Goal: Task Accomplishment & Management: Manage account settings

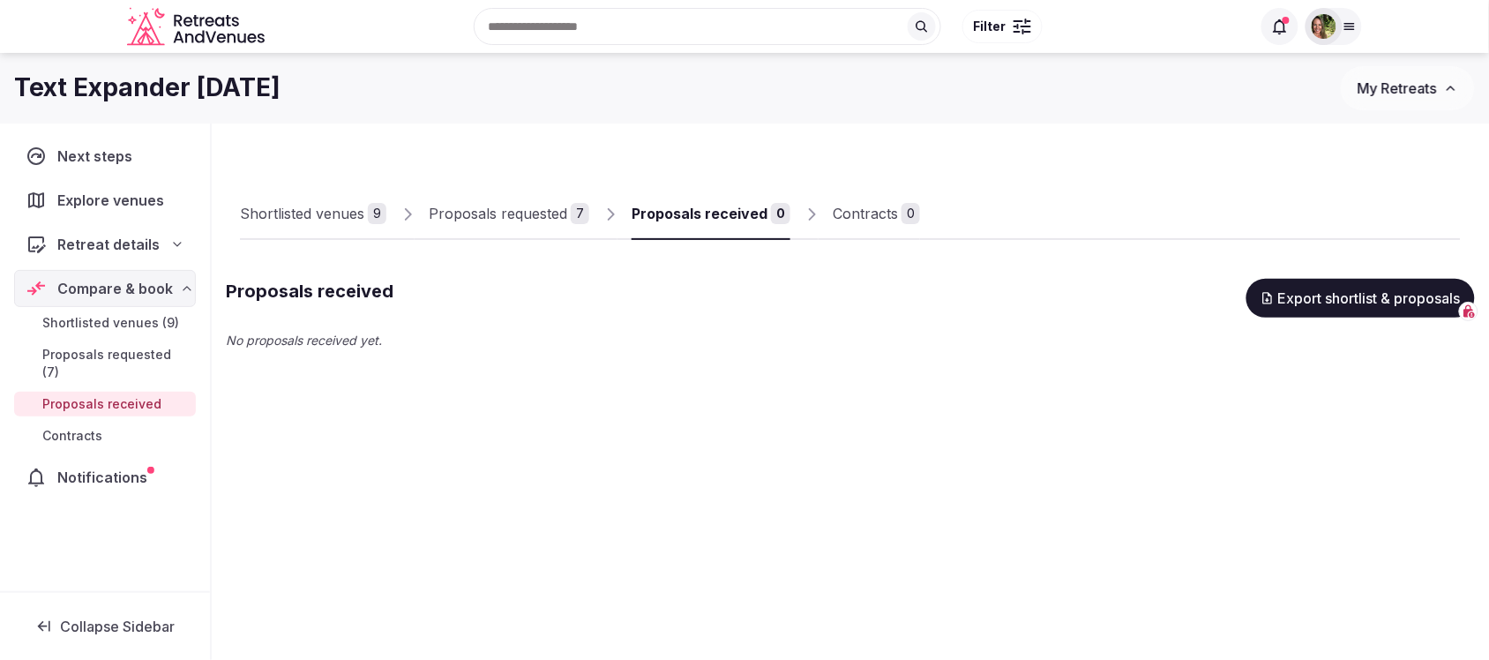
click at [120, 322] on span "Shortlisted venues (9)" at bounding box center [110, 323] width 137 height 18
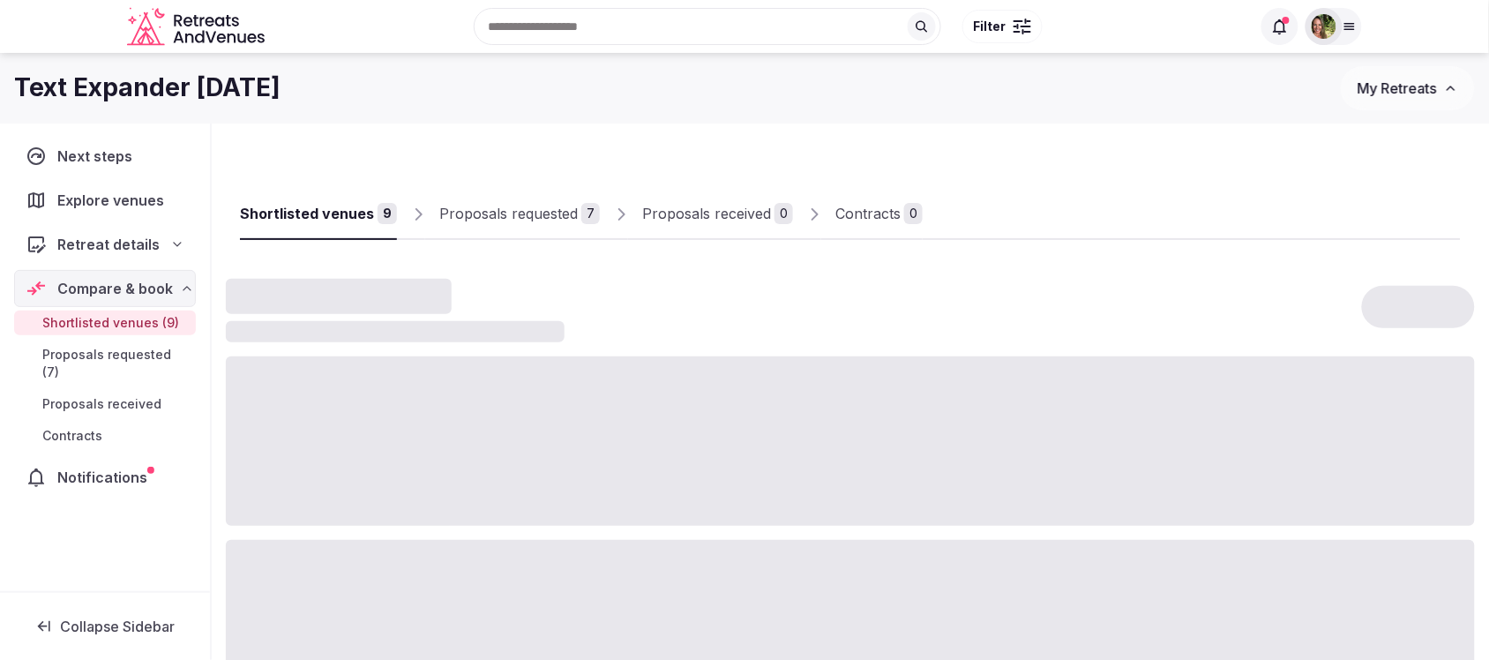
click at [120, 357] on span "Proposals requested (7)" at bounding box center [115, 363] width 146 height 35
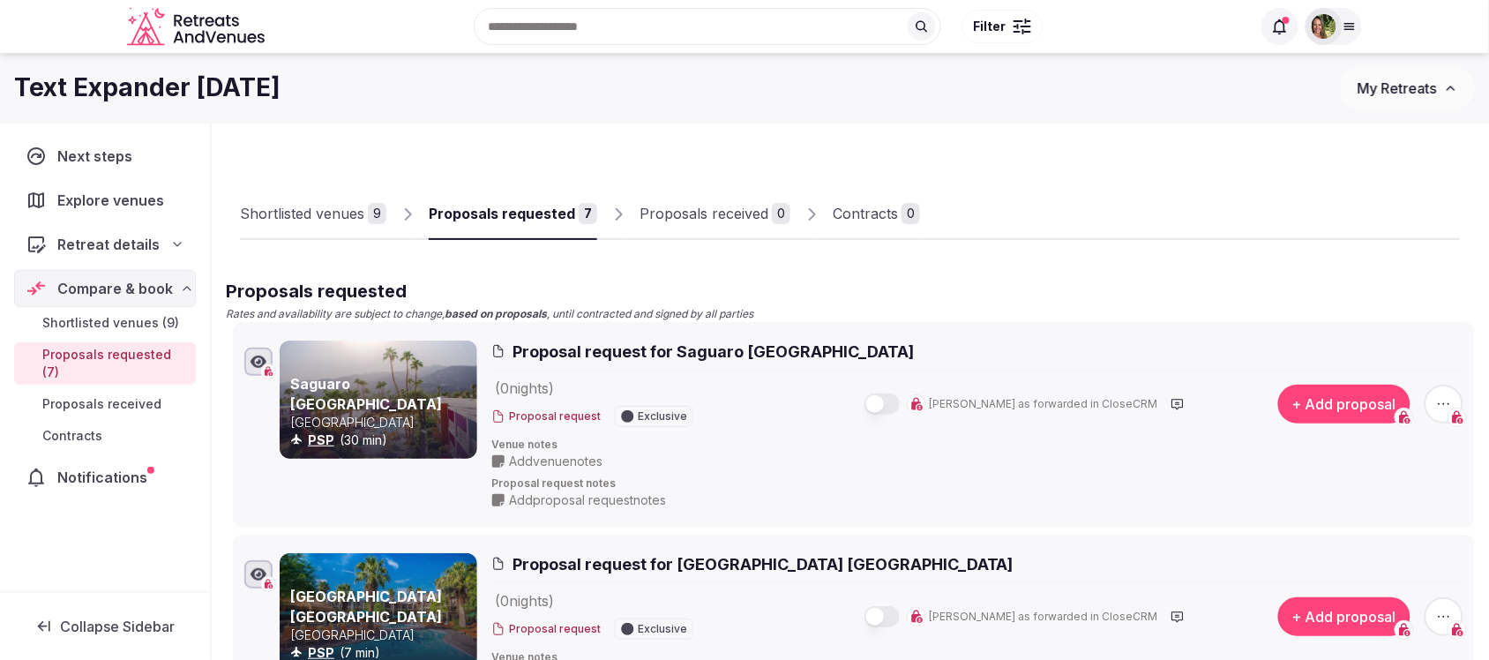
click at [97, 359] on span "Proposals requested (7)" at bounding box center [115, 363] width 146 height 35
click at [310, 223] on div "Shortlisted venues" at bounding box center [302, 213] width 124 height 21
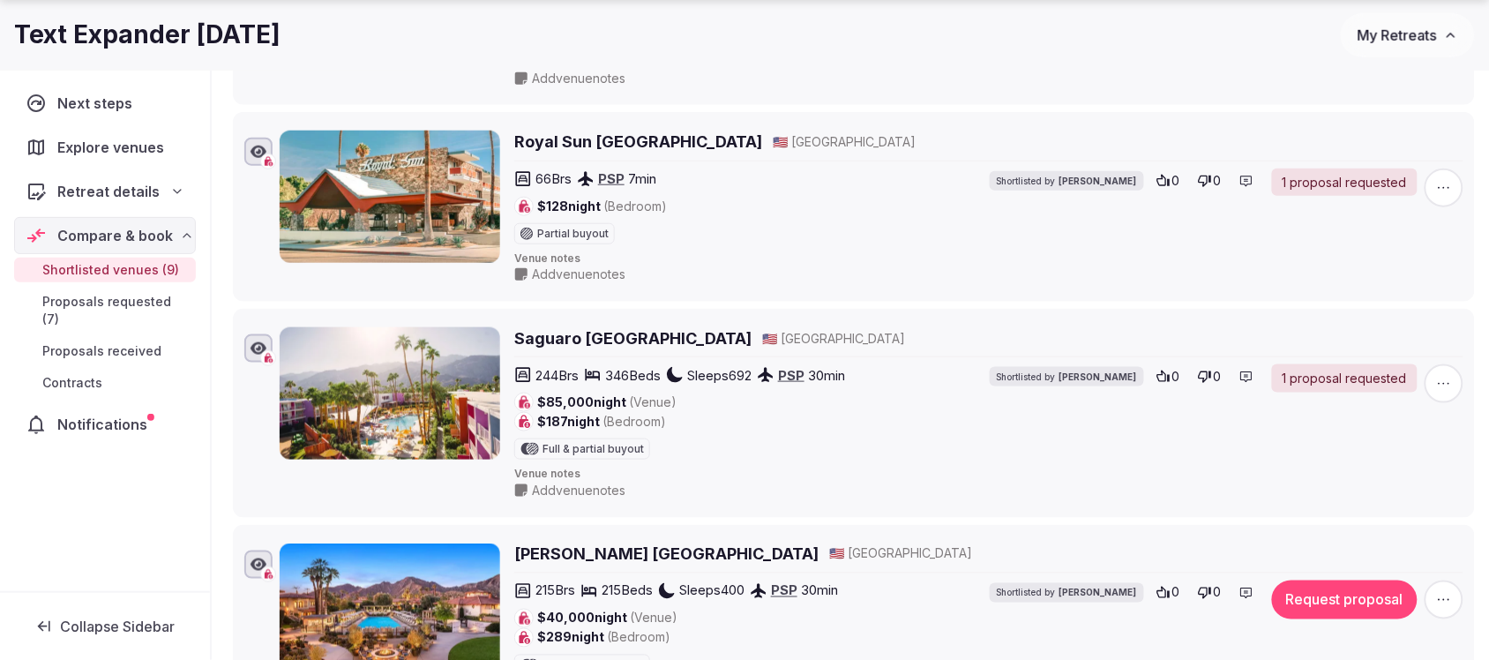
scroll to position [441, 0]
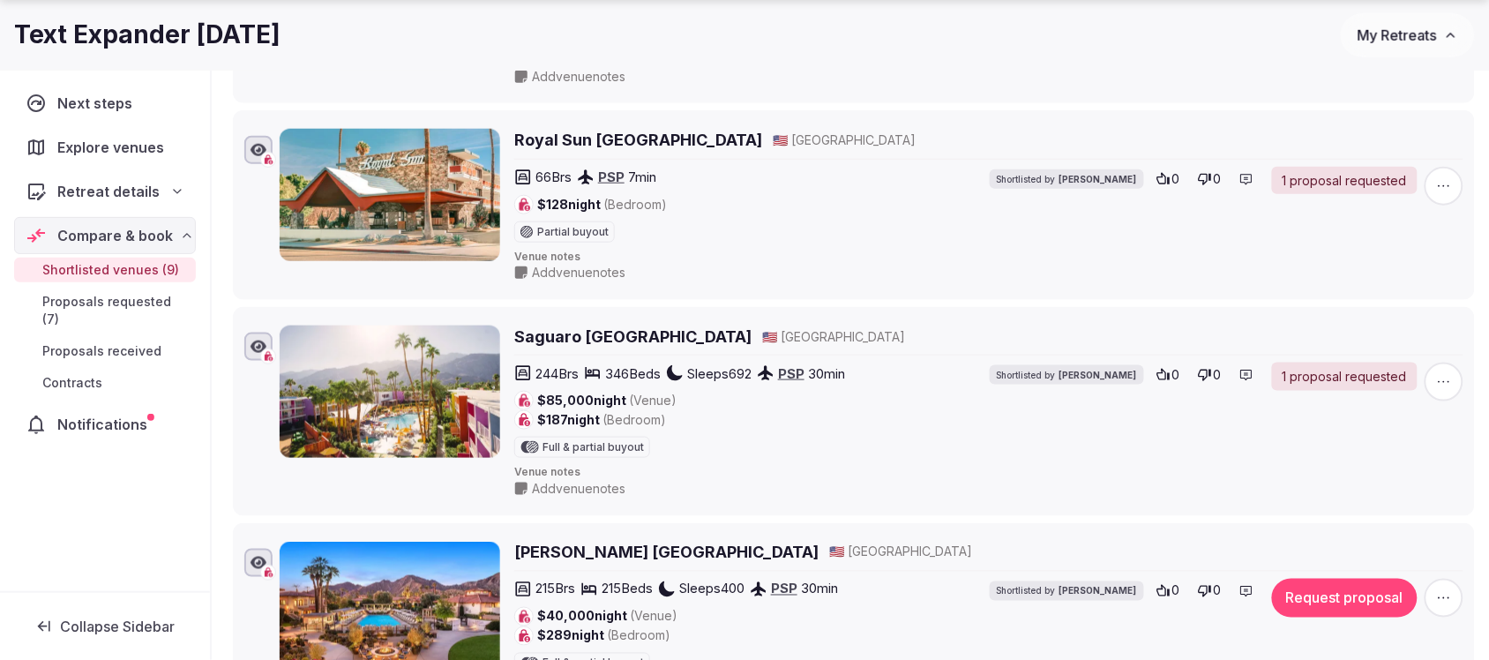
click at [635, 138] on h2 "Royal Sun Palm Springs" at bounding box center [638, 140] width 248 height 22
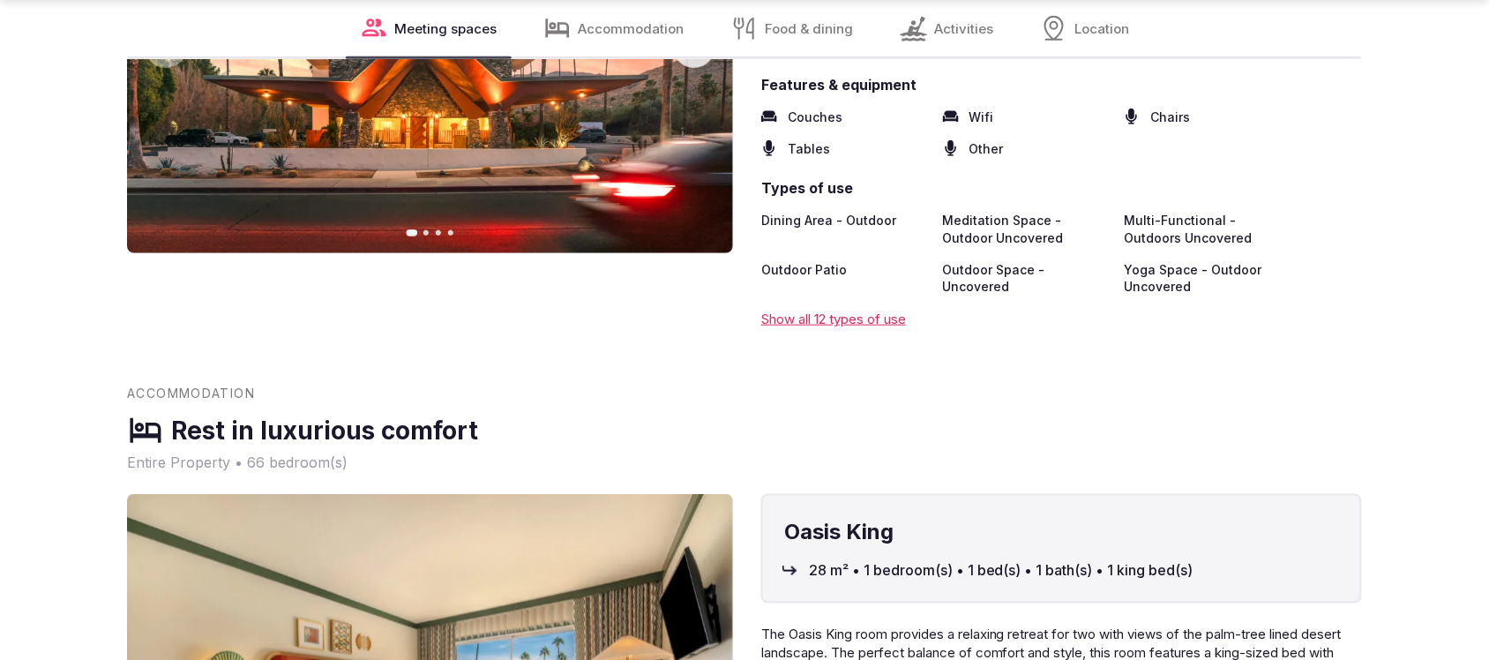
scroll to position [2315, 0]
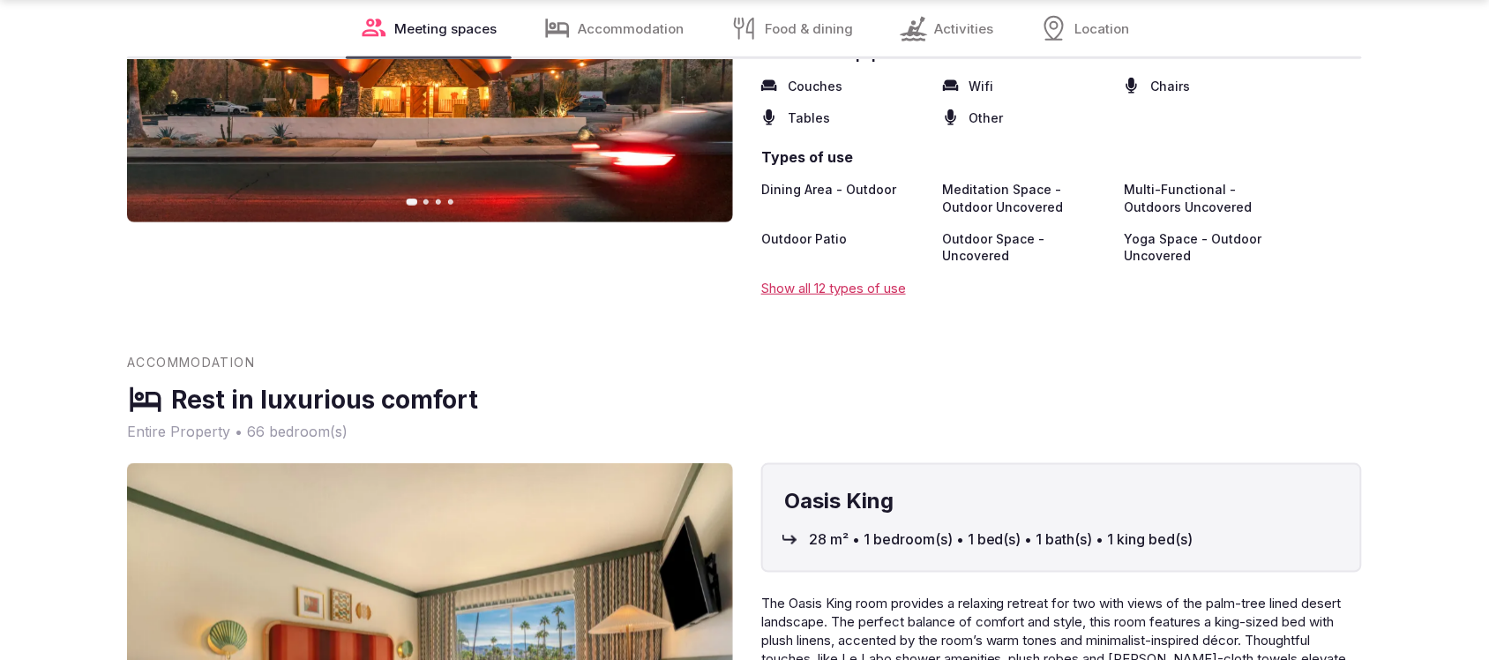
click at [839, 279] on div "Show all 12 types of use" at bounding box center [1061, 288] width 601 height 19
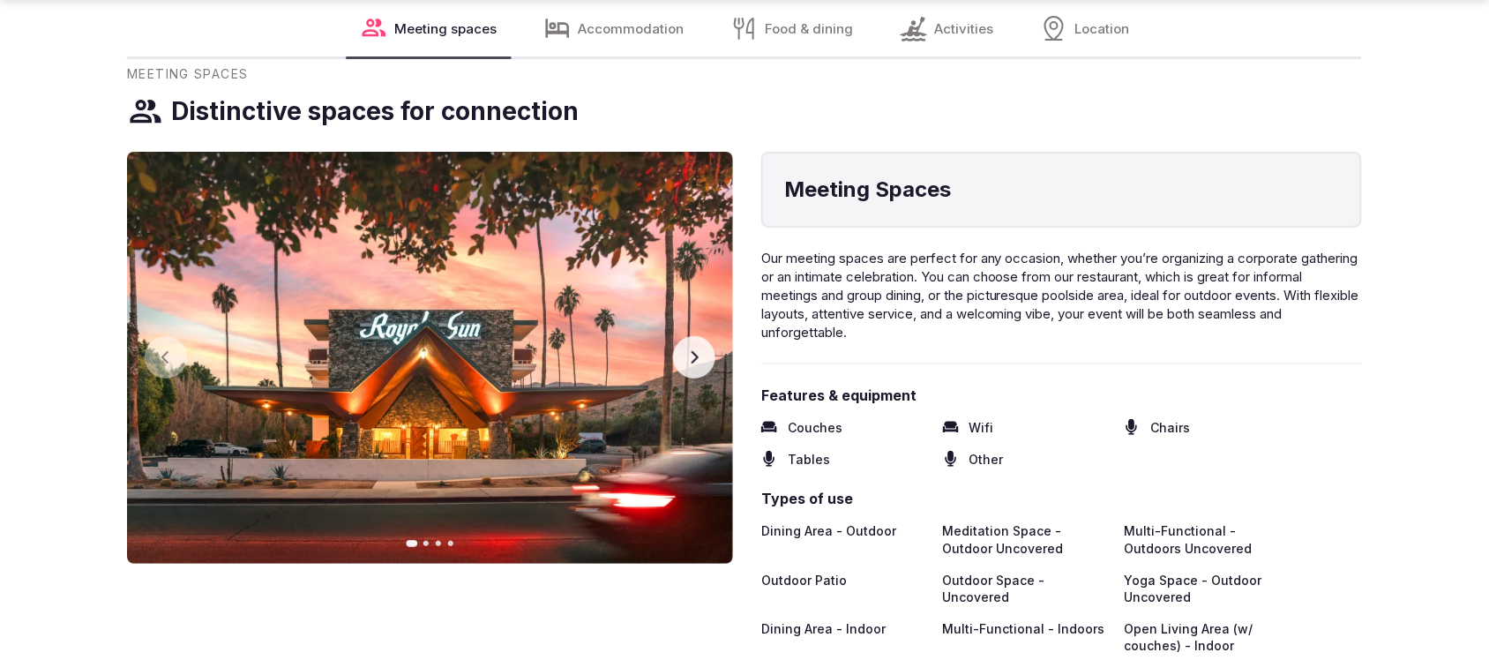
scroll to position [2095, 0]
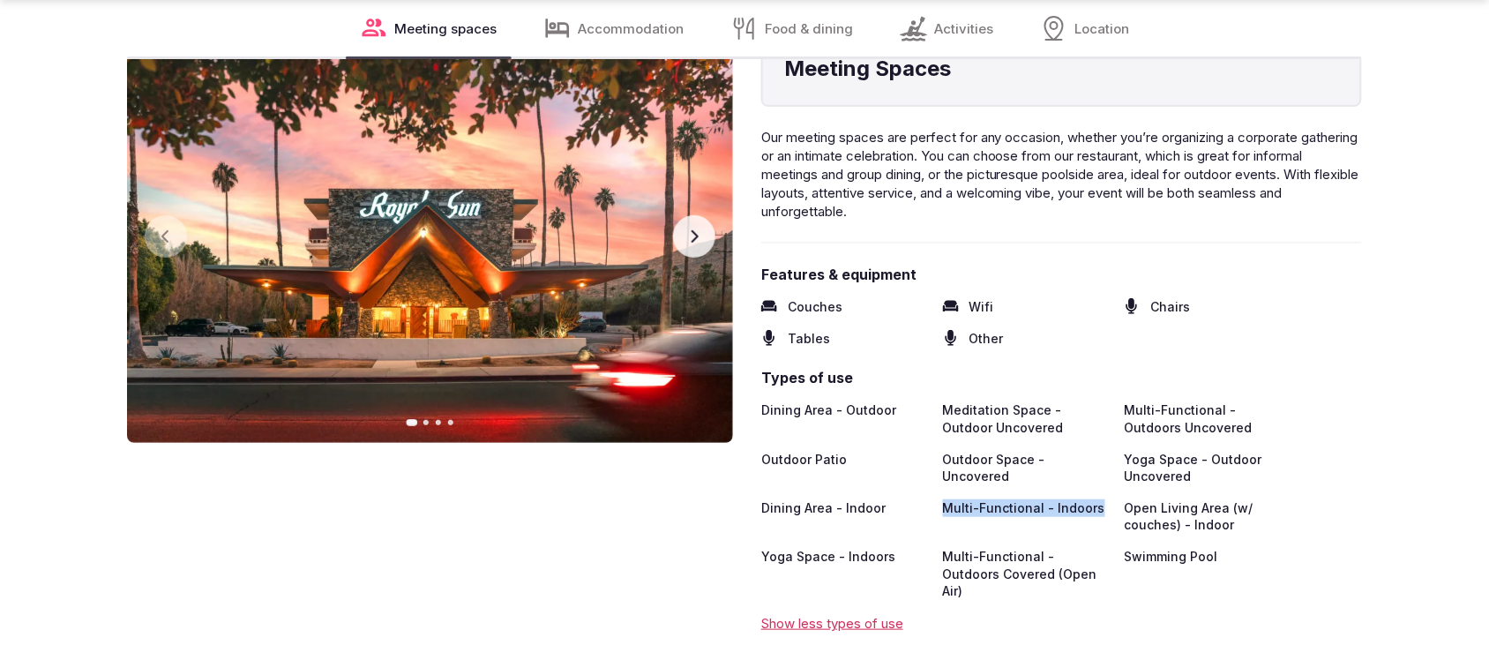
drag, startPoint x: 1098, startPoint y: 486, endPoint x: 924, endPoint y: 477, distance: 174.9
click at [924, 477] on div "Dining Area - Outdoor Meditation Space - Outdoor Uncovered Multi-Functional - O…" at bounding box center [1061, 500] width 601 height 198
copy div "Multi-Functional - Indoors"
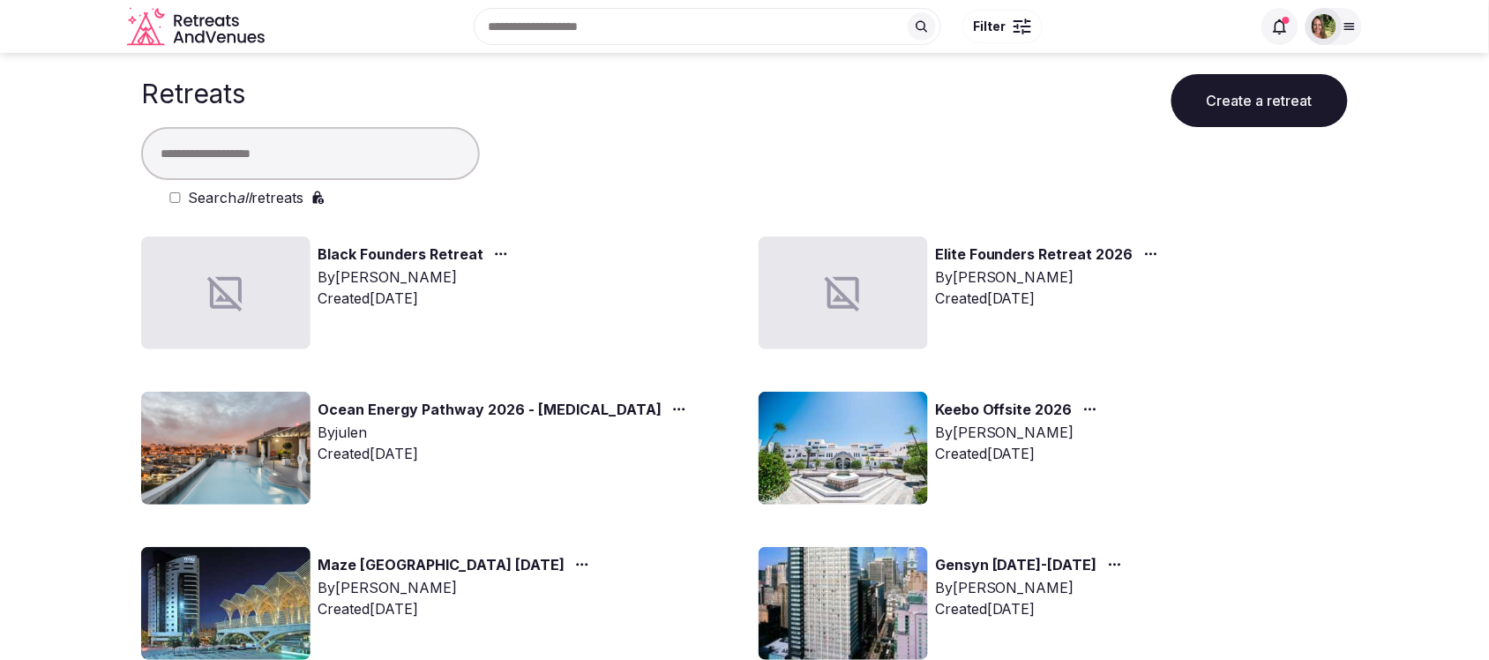
click at [386, 151] on input "text" at bounding box center [310, 153] width 339 height 53
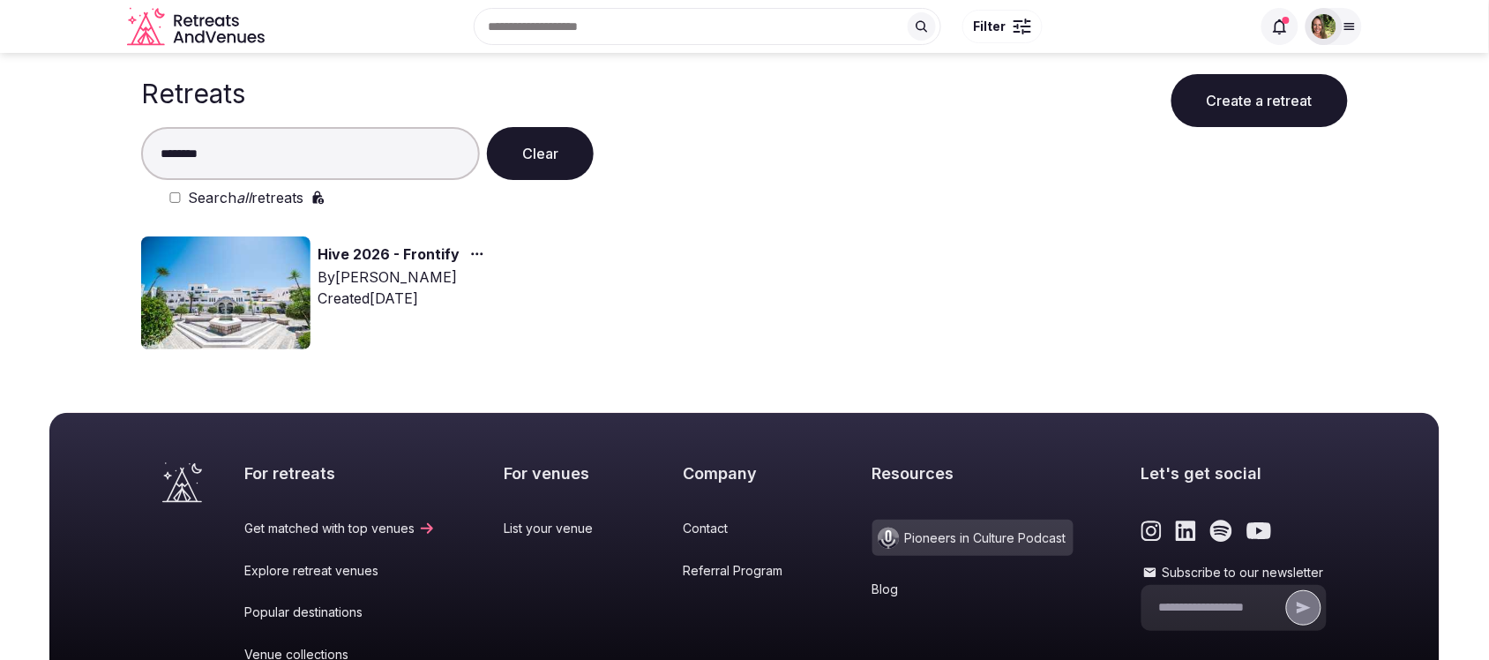
type input "********"
click at [479, 247] on icon "button" at bounding box center [477, 254] width 14 height 14
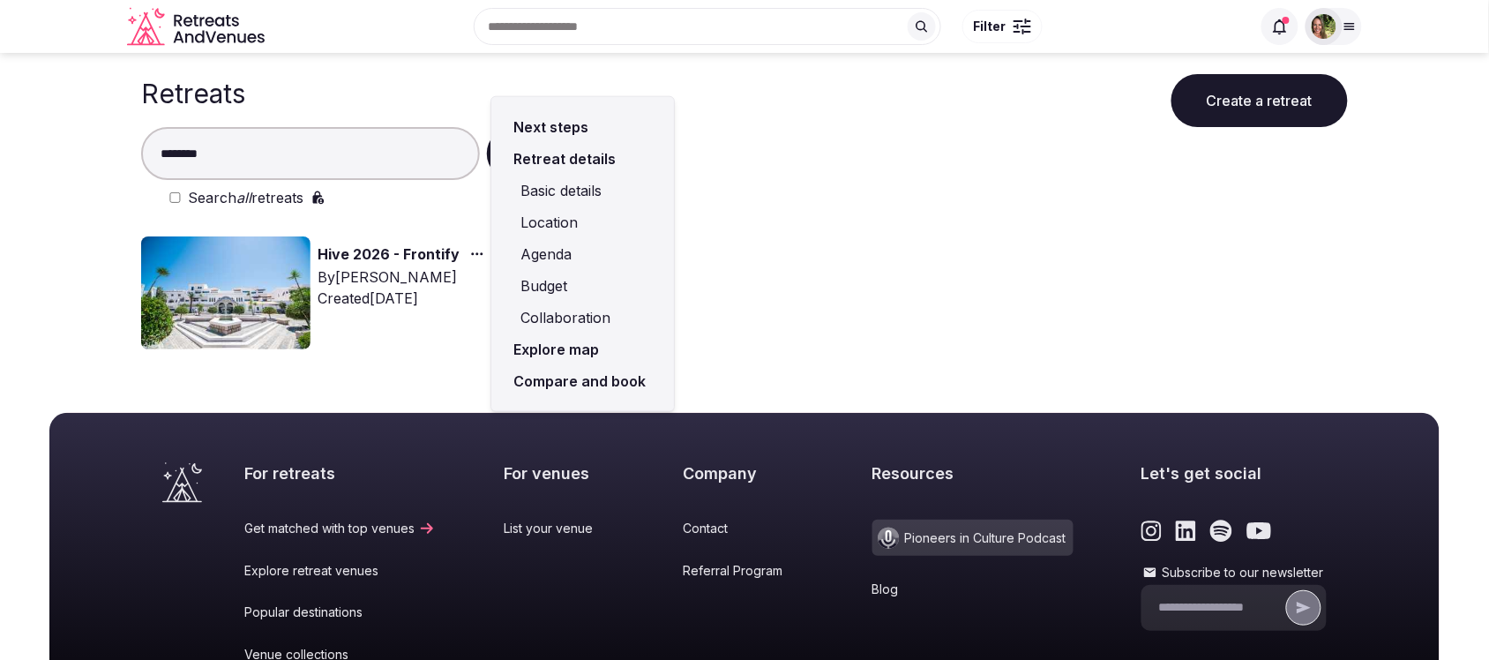
click at [597, 370] on link "Compare and book" at bounding box center [582, 381] width 154 height 32
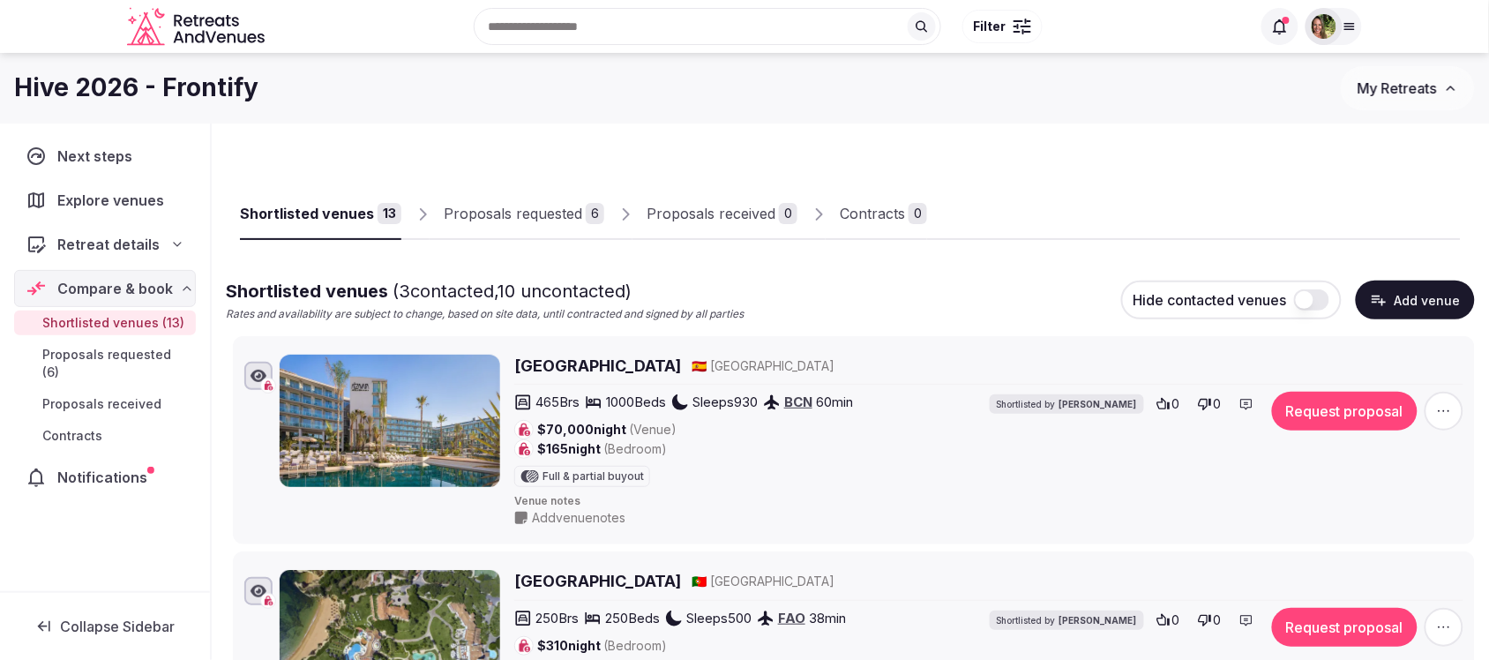
click at [517, 208] on div "Proposals requested" at bounding box center [513, 213] width 138 height 21
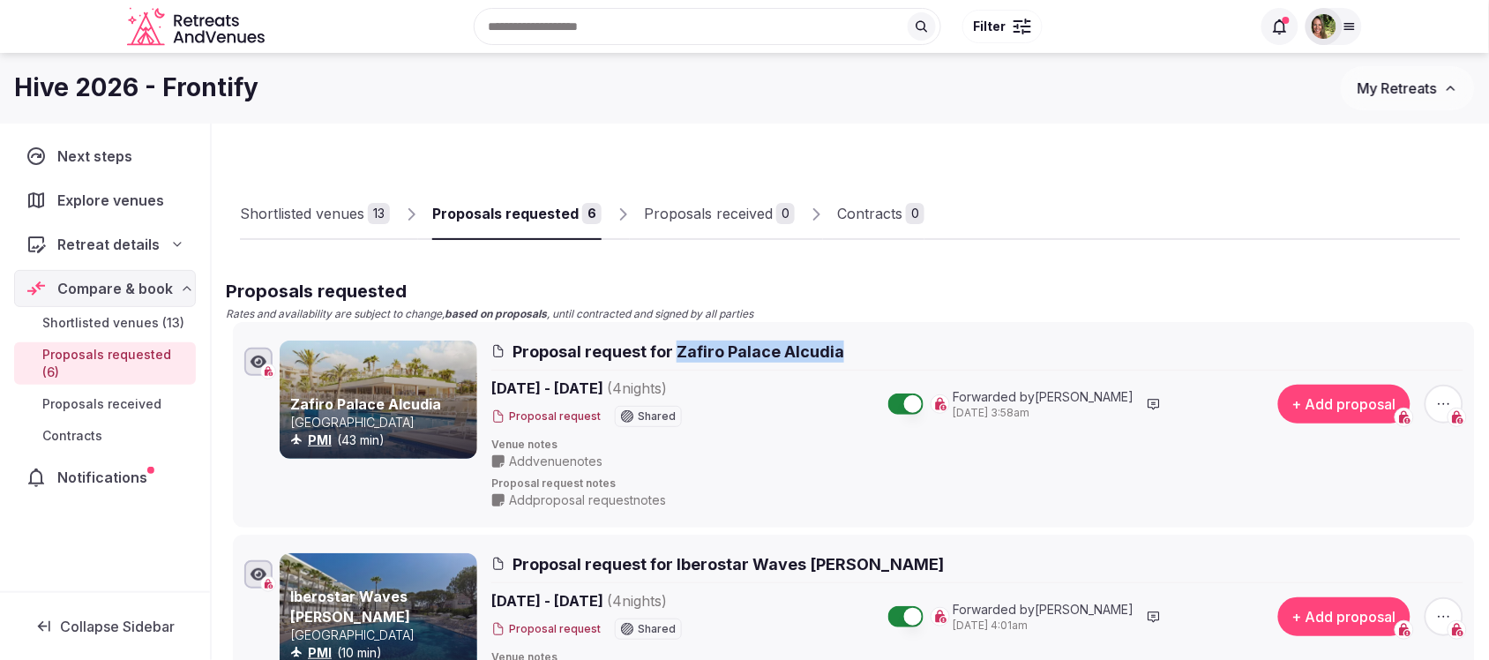
copy span "Zafiro Palace Alcudia"
drag, startPoint x: 848, startPoint y: 349, endPoint x: 676, endPoint y: 349, distance: 172.0
click at [676, 349] on h2 "Proposal request for Zafiro Palace Alcudia" at bounding box center [977, 351] width 972 height 22
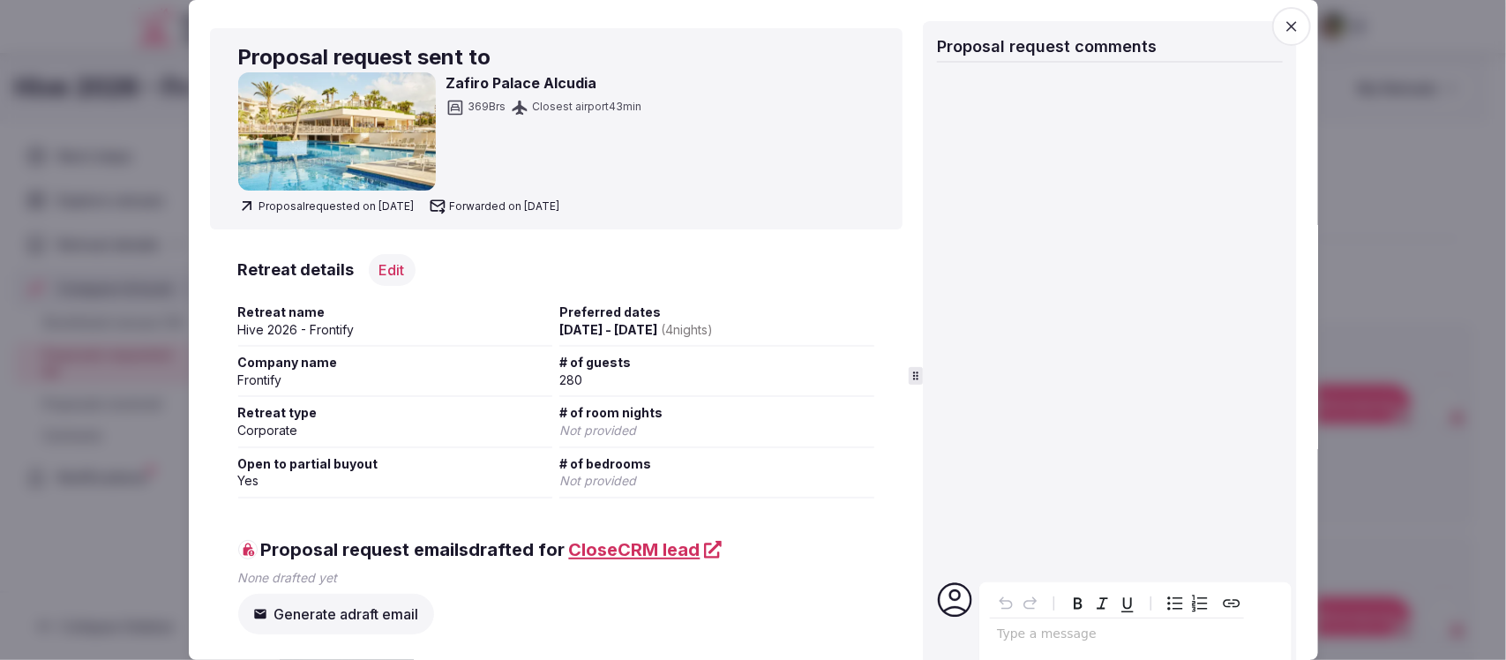
click at [1283, 25] on icon "button" at bounding box center [1292, 27] width 18 height 18
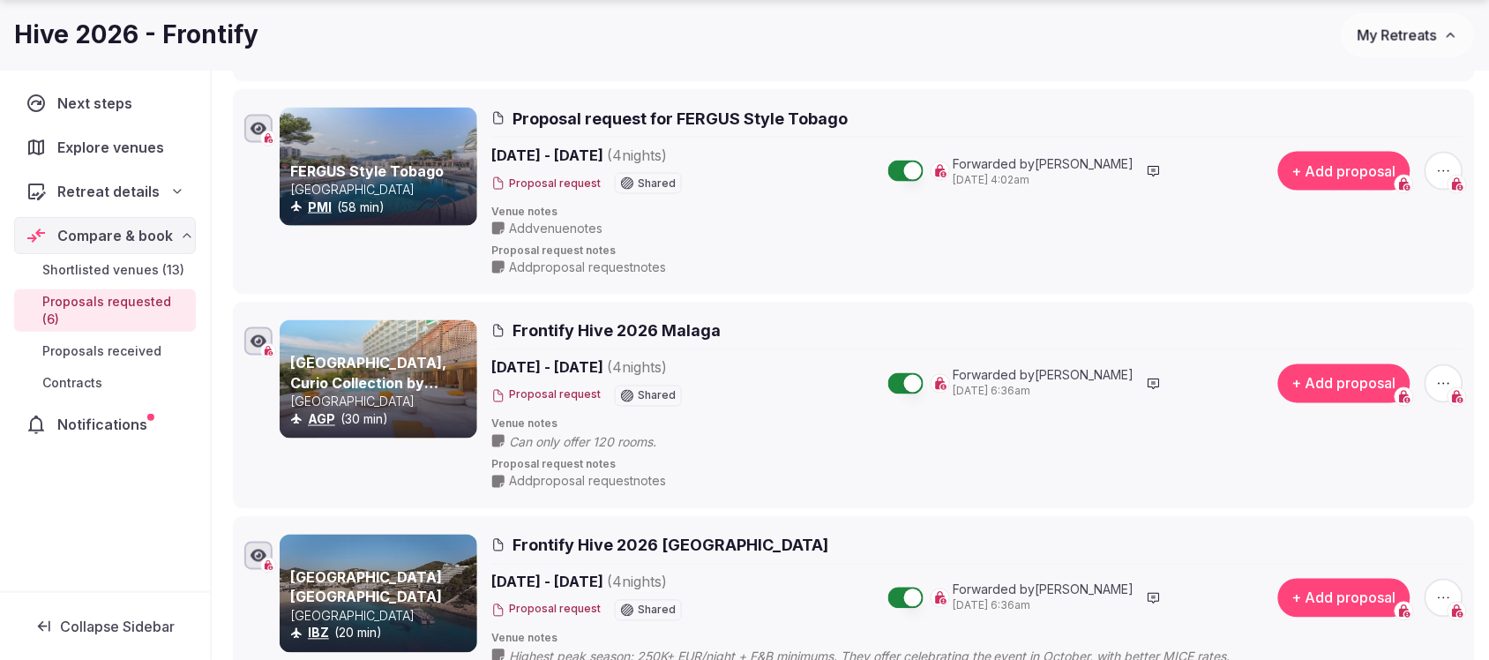
scroll to position [662, 0]
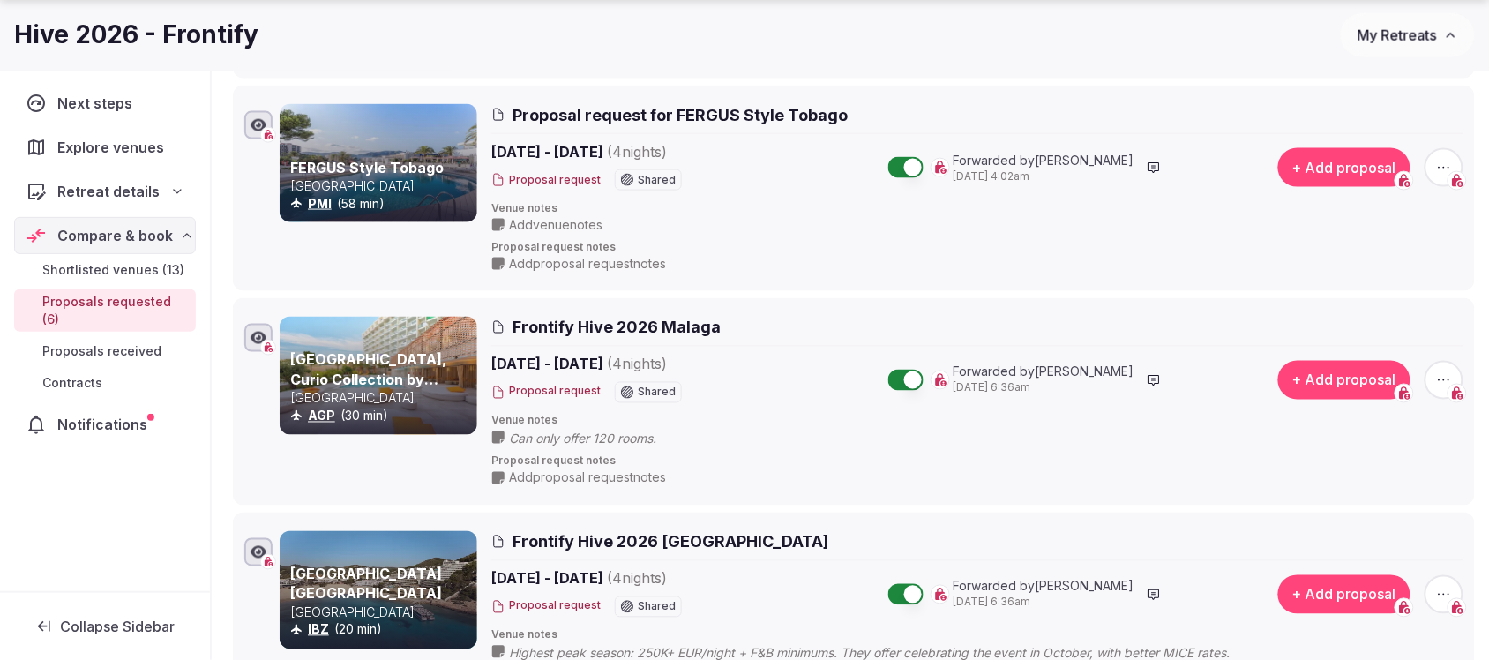
click at [1444, 380] on icon "button" at bounding box center [1444, 380] width 18 height 18
click at [1363, 274] on button "Withdraw proposal request" at bounding box center [1378, 275] width 201 height 28
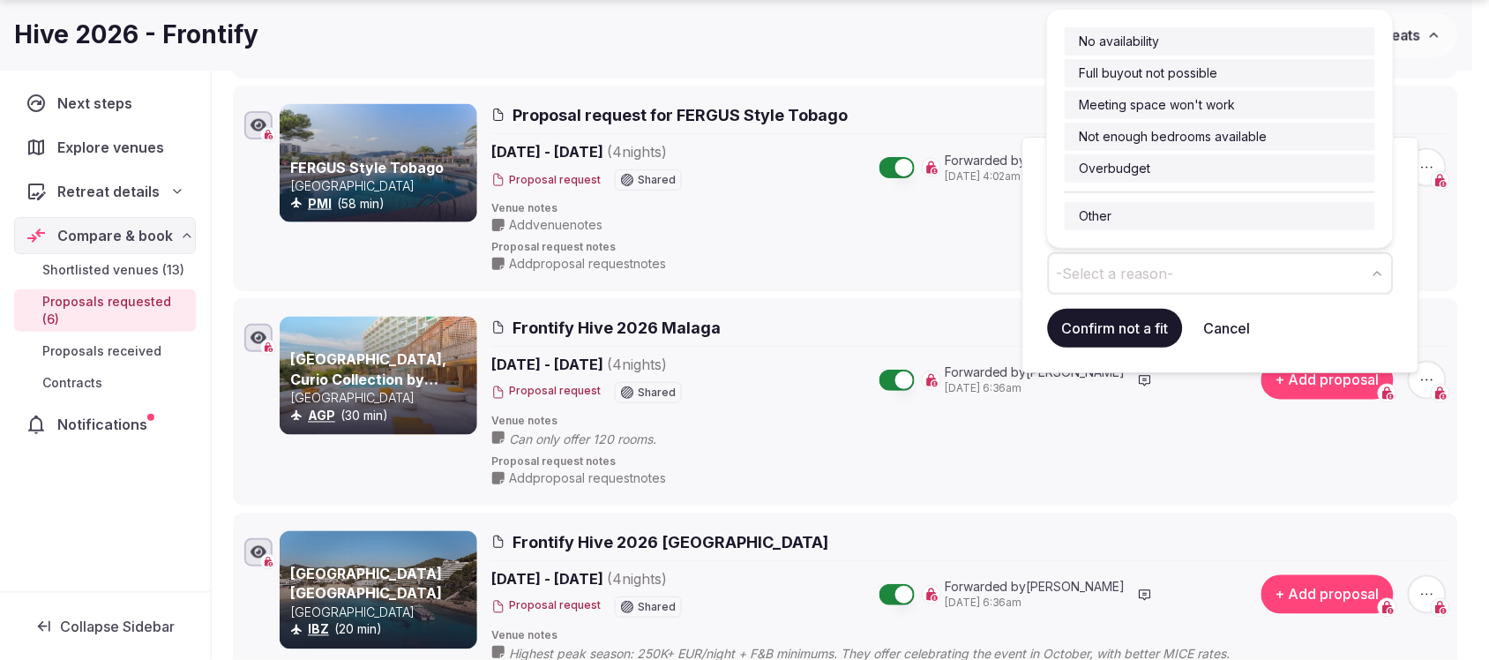
click at [1220, 283] on button "-Select a reason-" at bounding box center [1221, 273] width 346 height 42
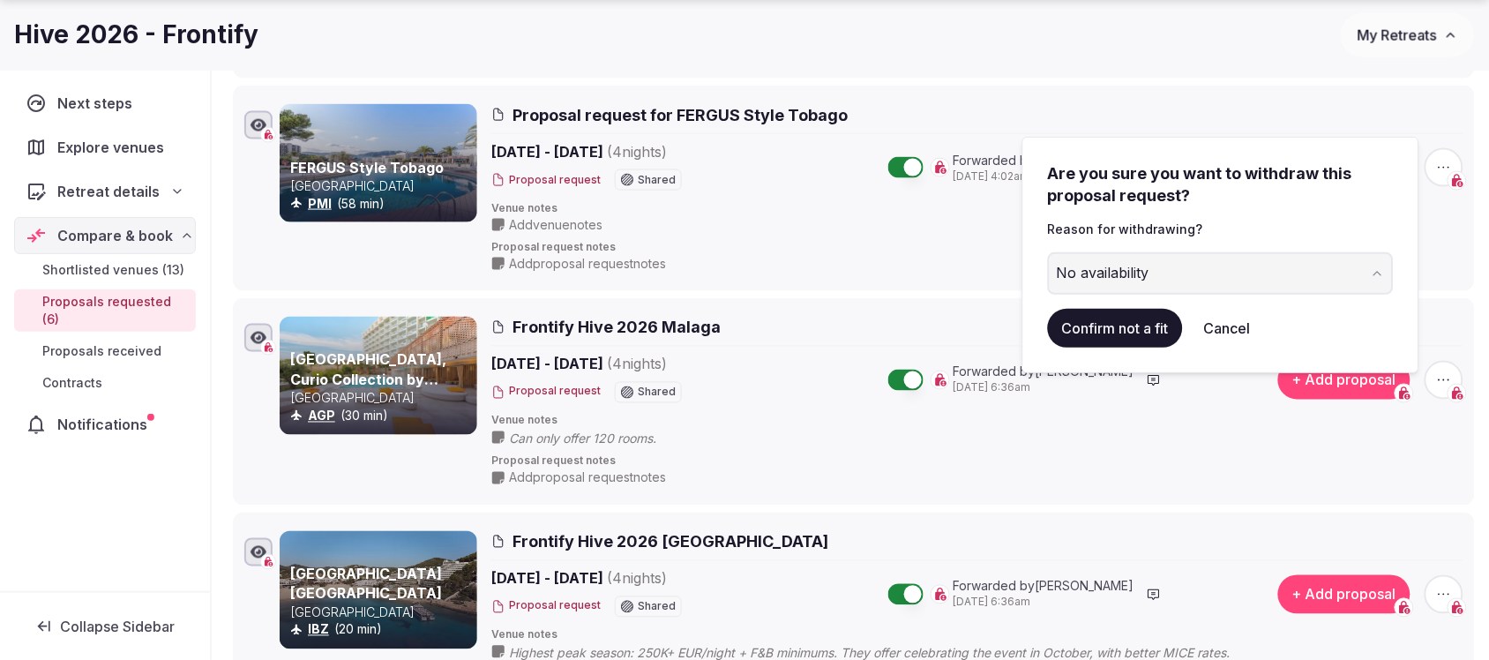
click at [1122, 328] on button "Confirm not a fit" at bounding box center [1115, 328] width 135 height 39
click at [1114, 322] on button "Confirm not a fit" at bounding box center [1115, 328] width 135 height 39
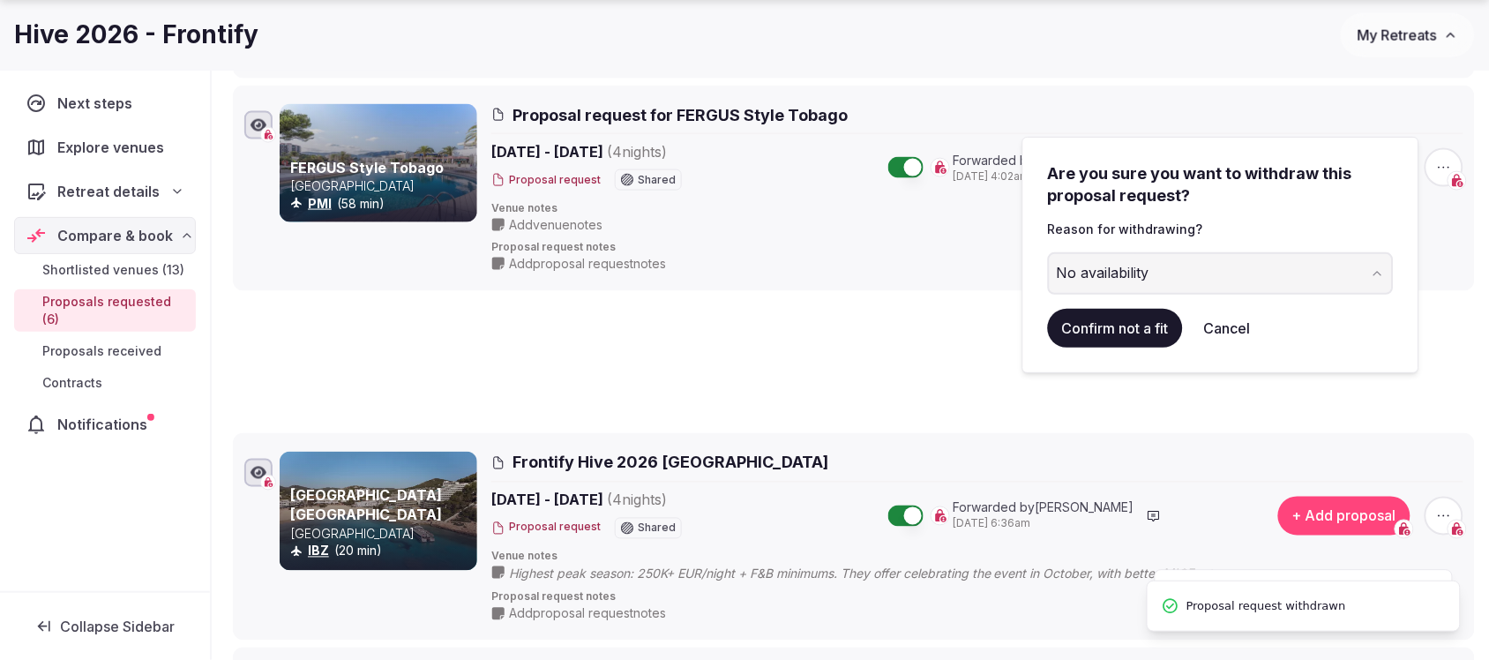
scroll to position [62, 0]
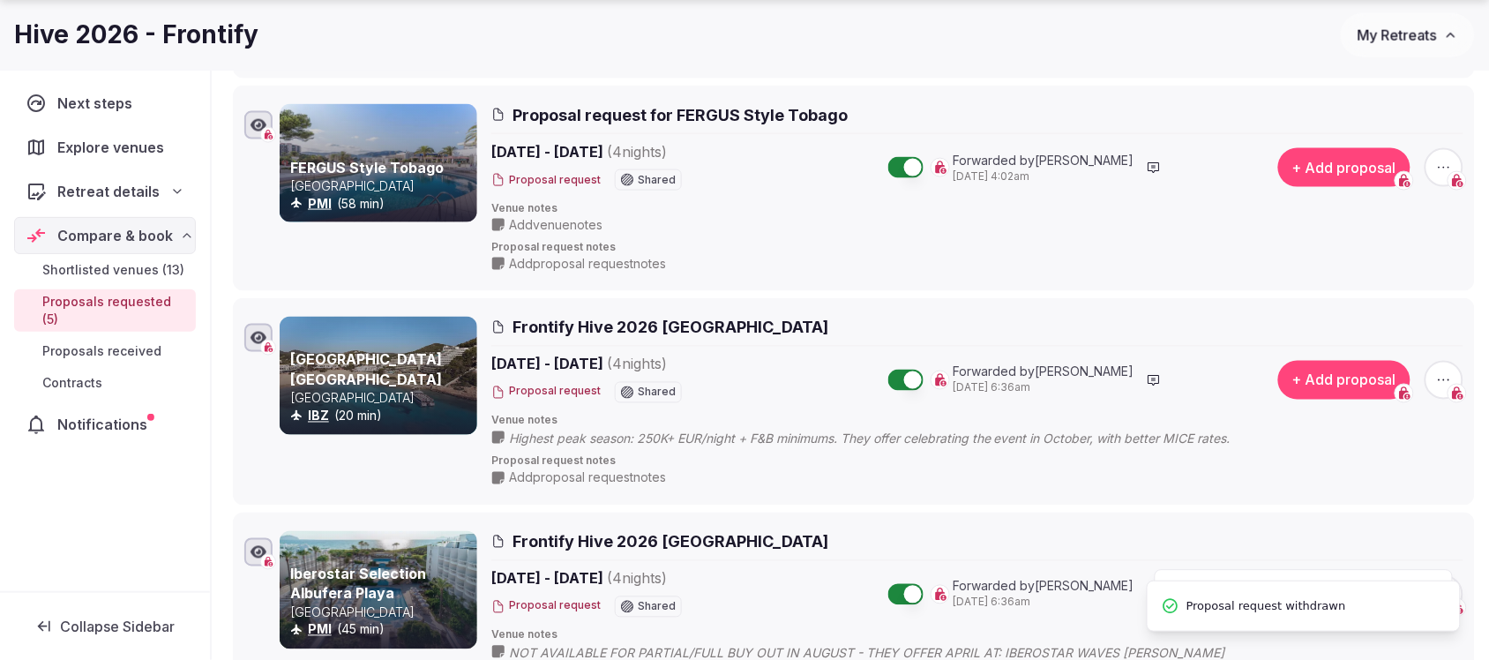
click at [1445, 378] on icon "button" at bounding box center [1444, 380] width 18 height 18
click at [1390, 275] on button "Withdraw proposal request" at bounding box center [1378, 275] width 201 height 28
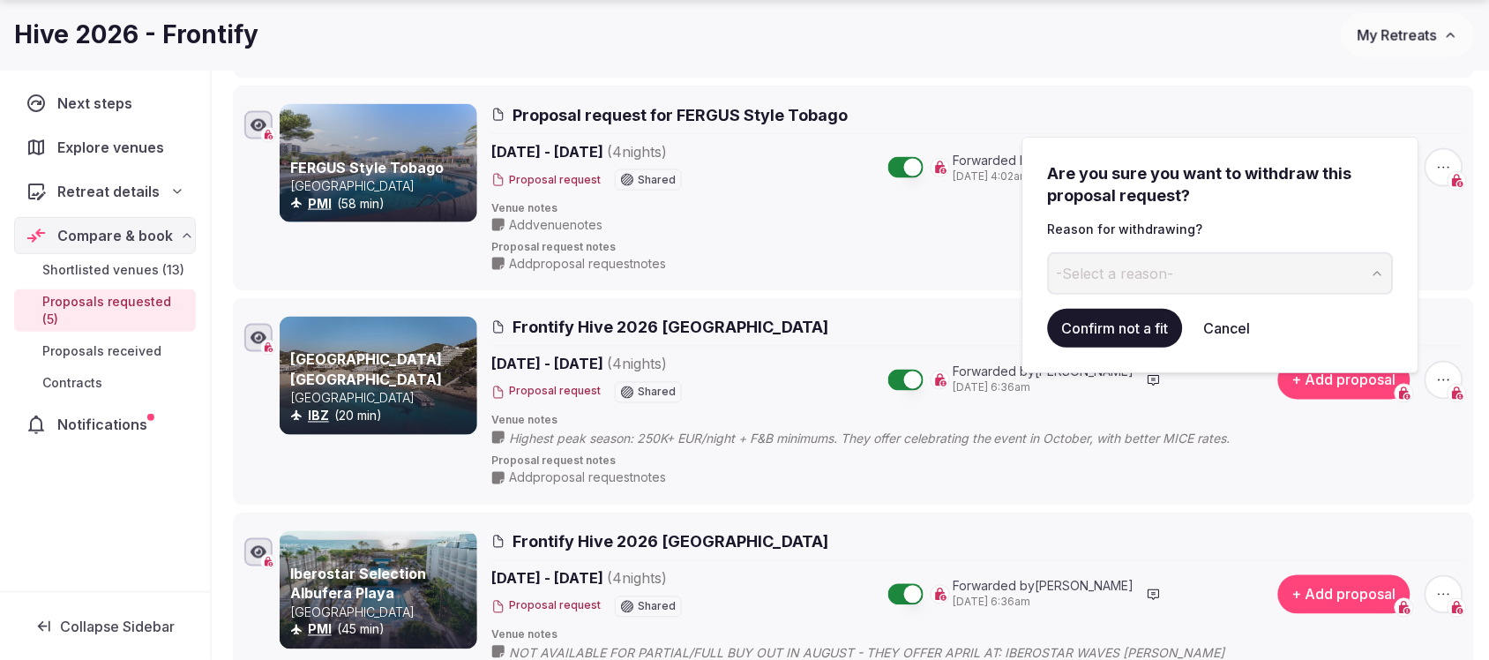
click at [1120, 276] on span "-Select a reason-" at bounding box center [1115, 273] width 117 height 19
click at [1139, 325] on button "Confirm not a fit" at bounding box center [1115, 328] width 135 height 39
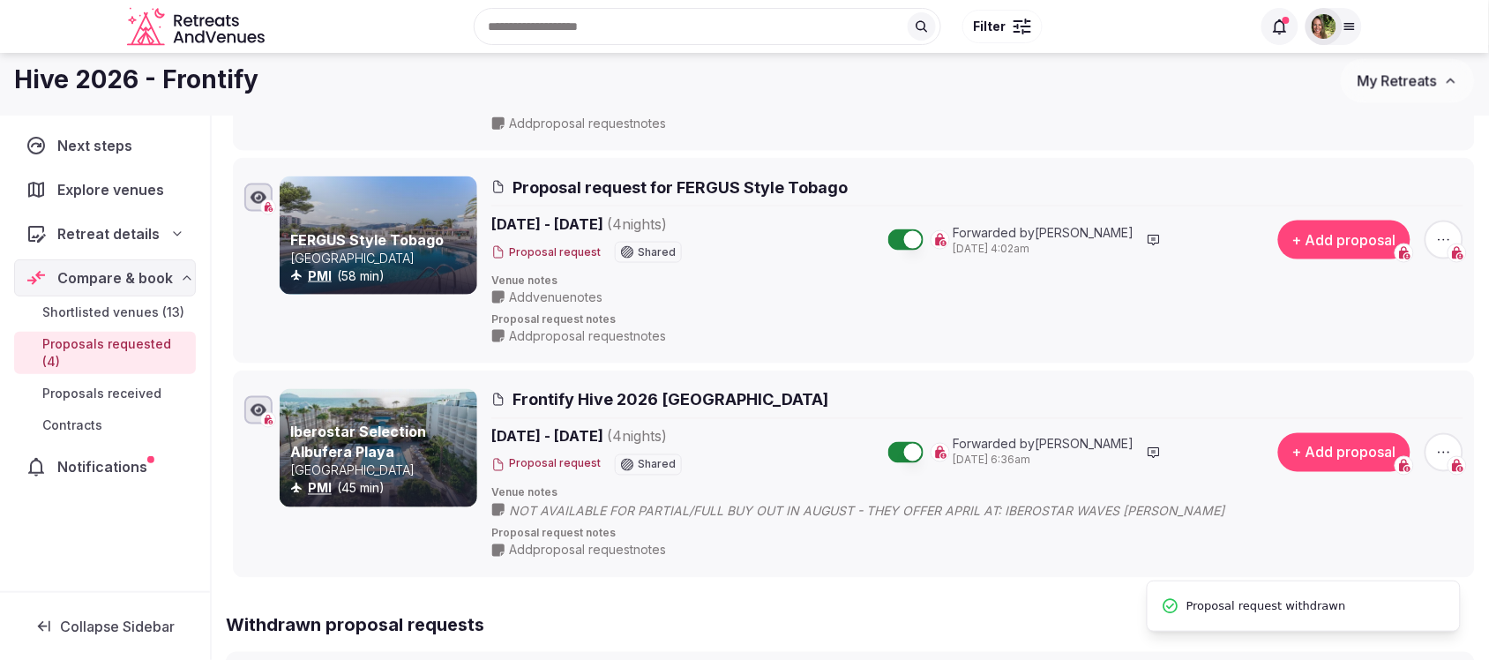
scroll to position [551, 0]
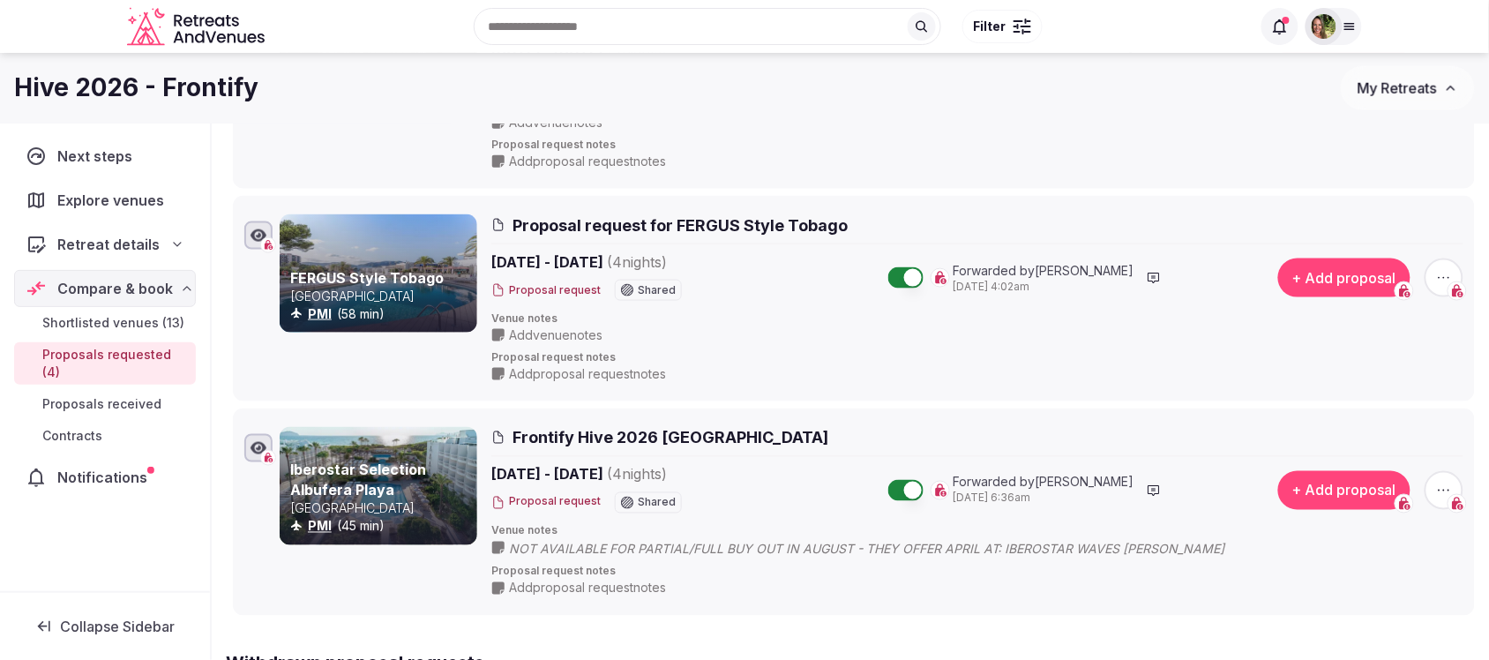
click at [1447, 481] on span "button" at bounding box center [1444, 490] width 39 height 39
click at [1382, 379] on button "Withdraw proposal request" at bounding box center [1378, 385] width 201 height 28
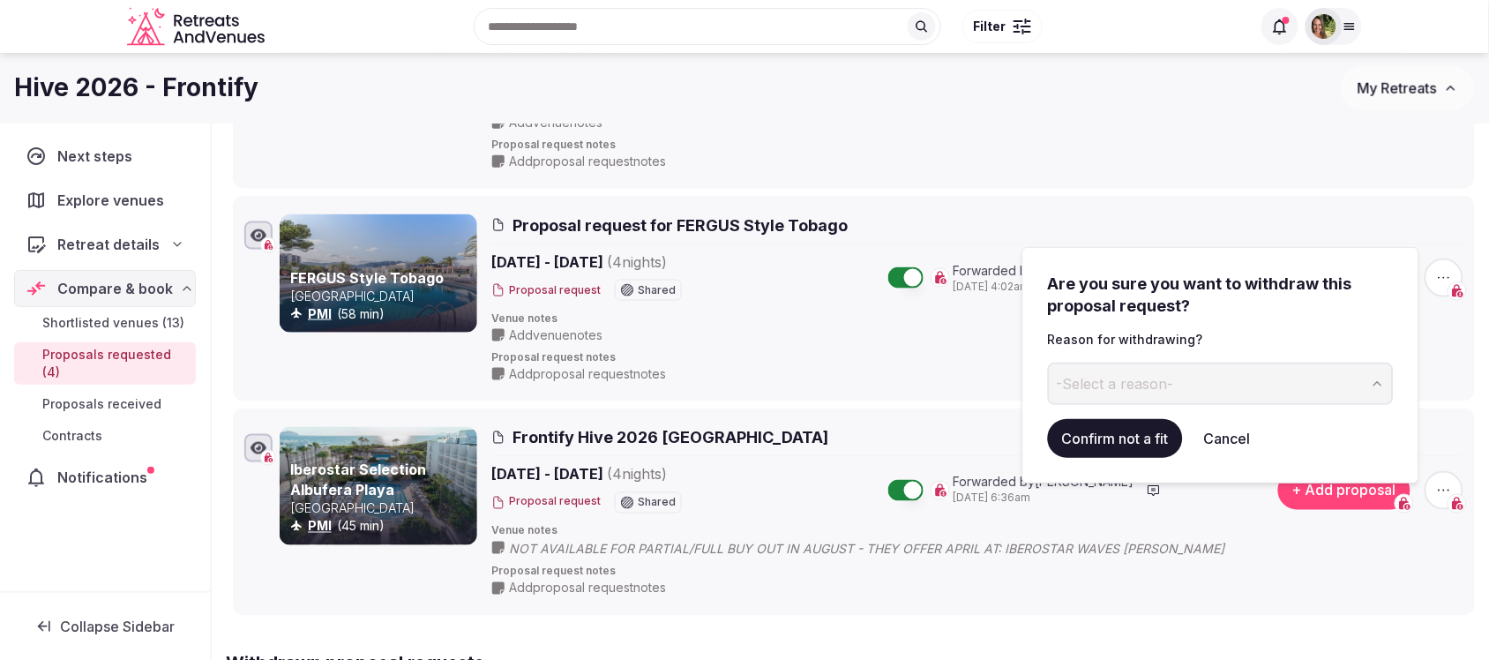
click at [1174, 389] on button "-Select a reason-" at bounding box center [1221, 384] width 346 height 42
click at [1126, 439] on button "Confirm not a fit" at bounding box center [1115, 438] width 135 height 39
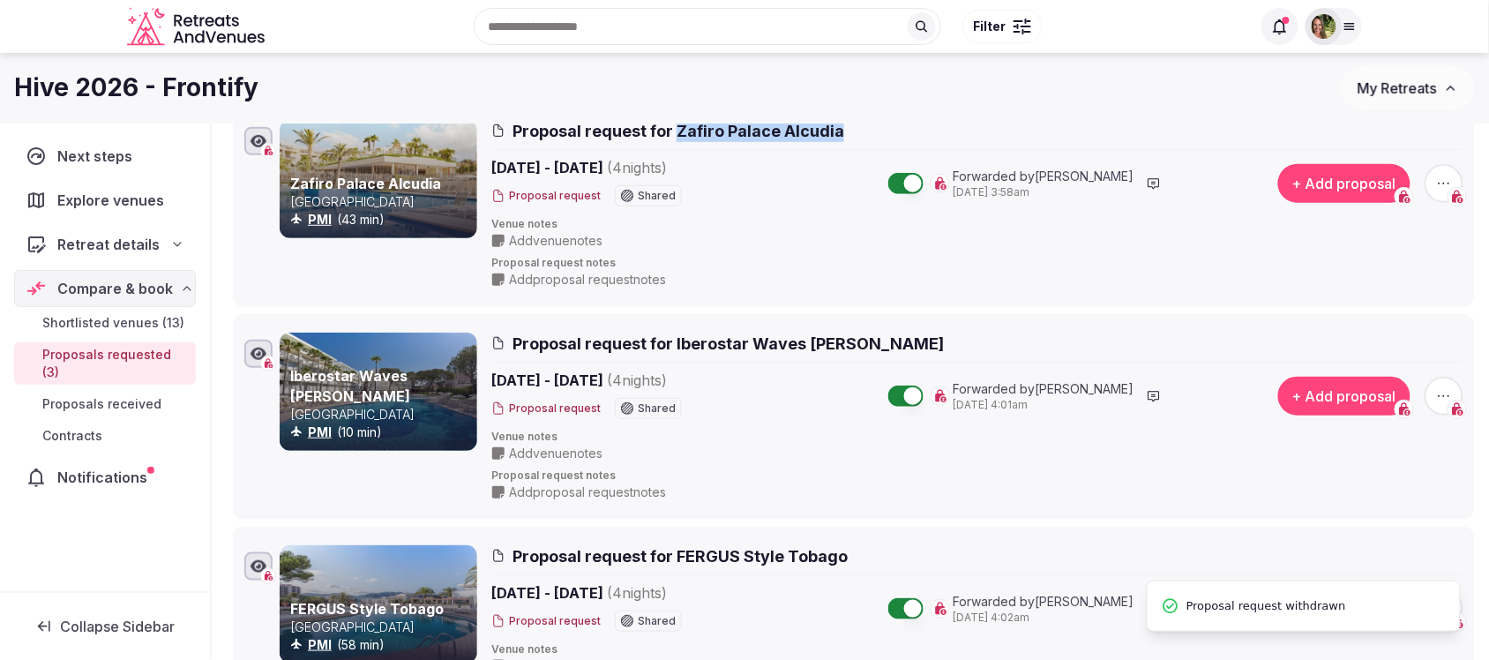
scroll to position [110, 0]
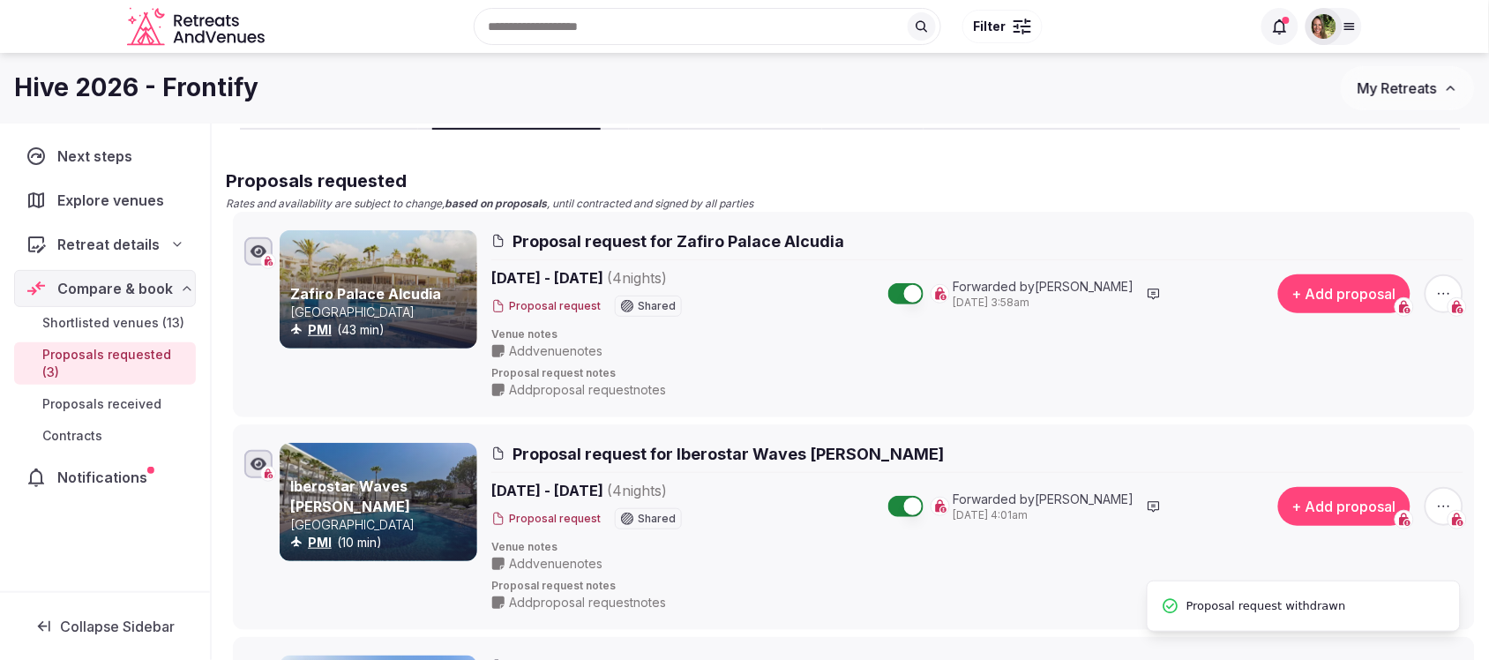
click at [722, 111] on div "Hive 2026 - Frontify My Retreats" at bounding box center [744, 88] width 1489 height 71
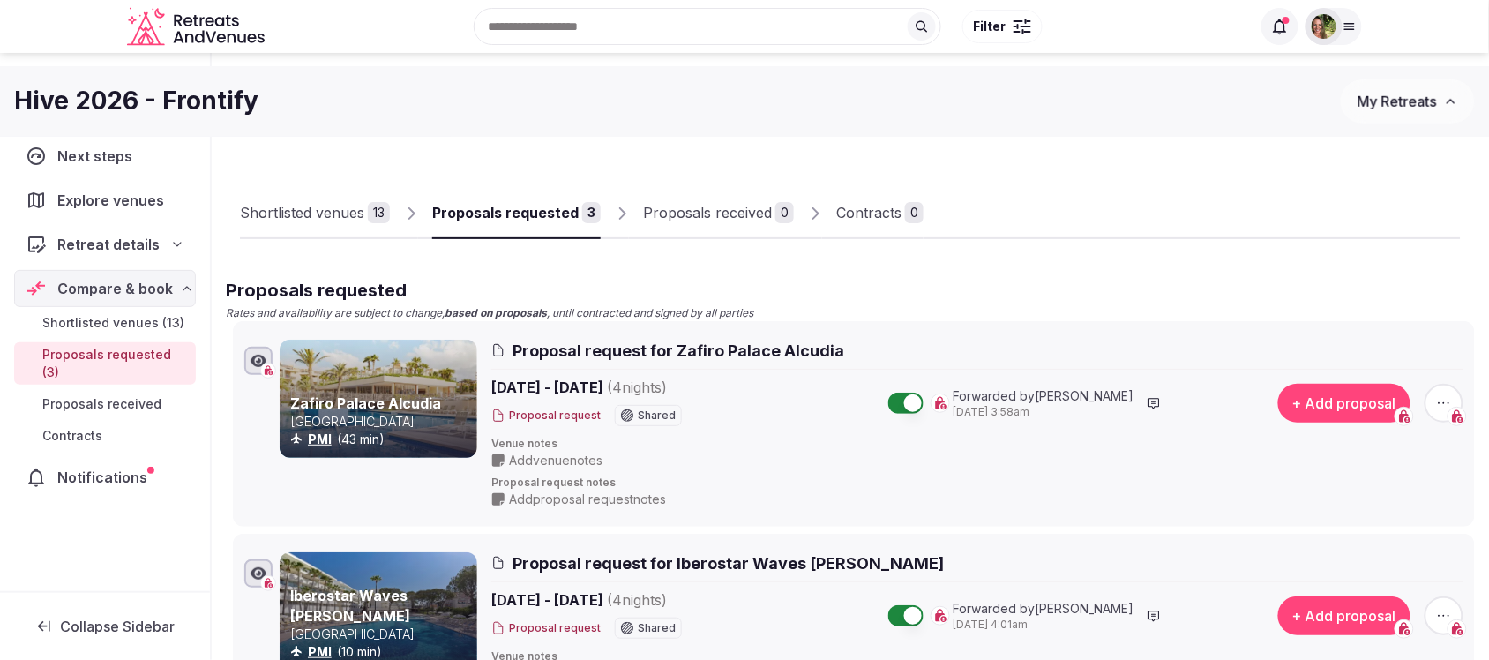
scroll to position [0, 0]
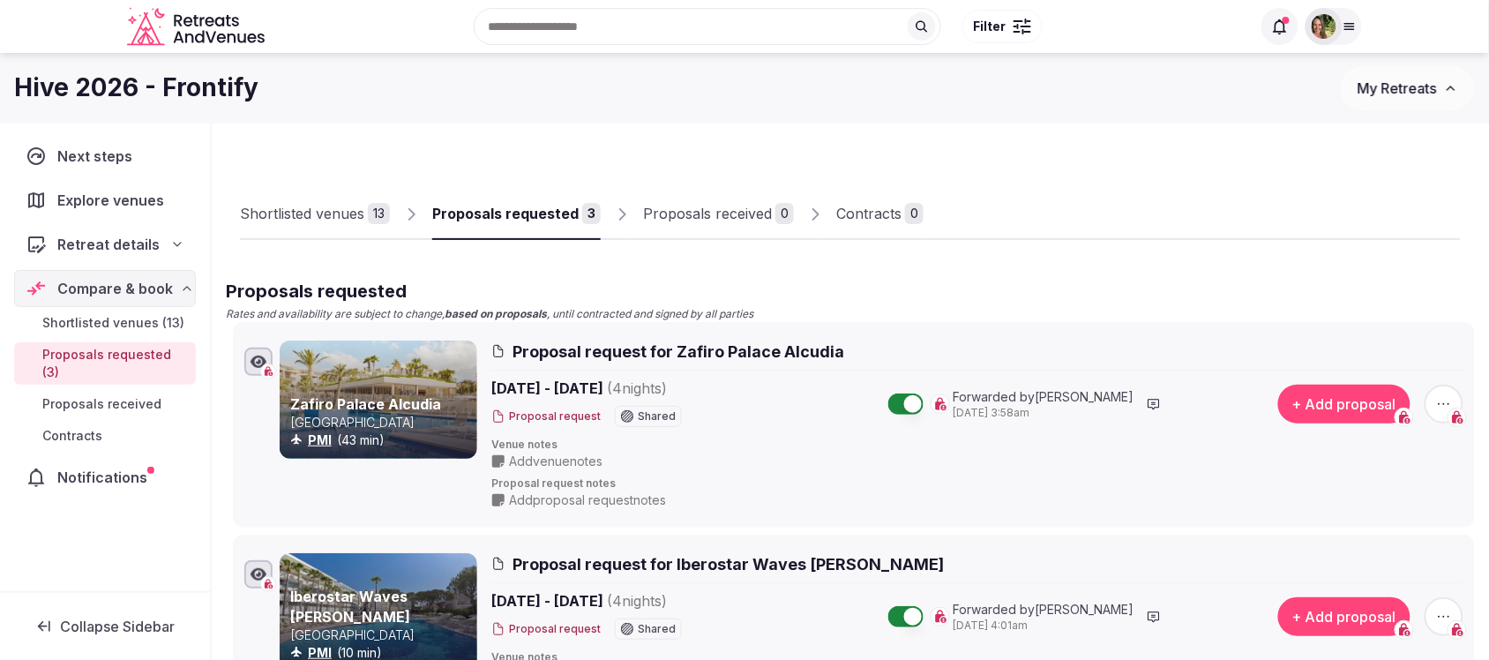
click at [1386, 69] on button "My Retreats" at bounding box center [1408, 88] width 134 height 44
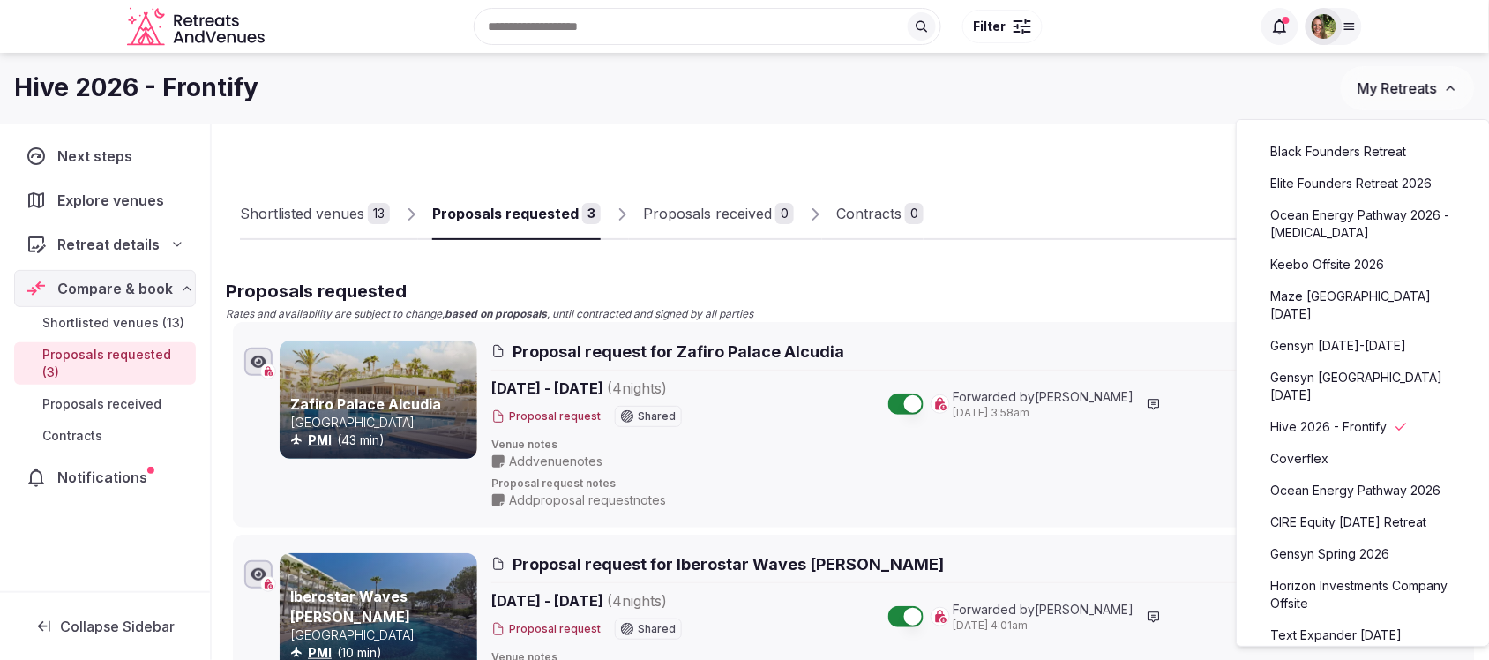
click at [1352, 476] on link "Ocean Energy Pathway 2026" at bounding box center [1362, 490] width 217 height 28
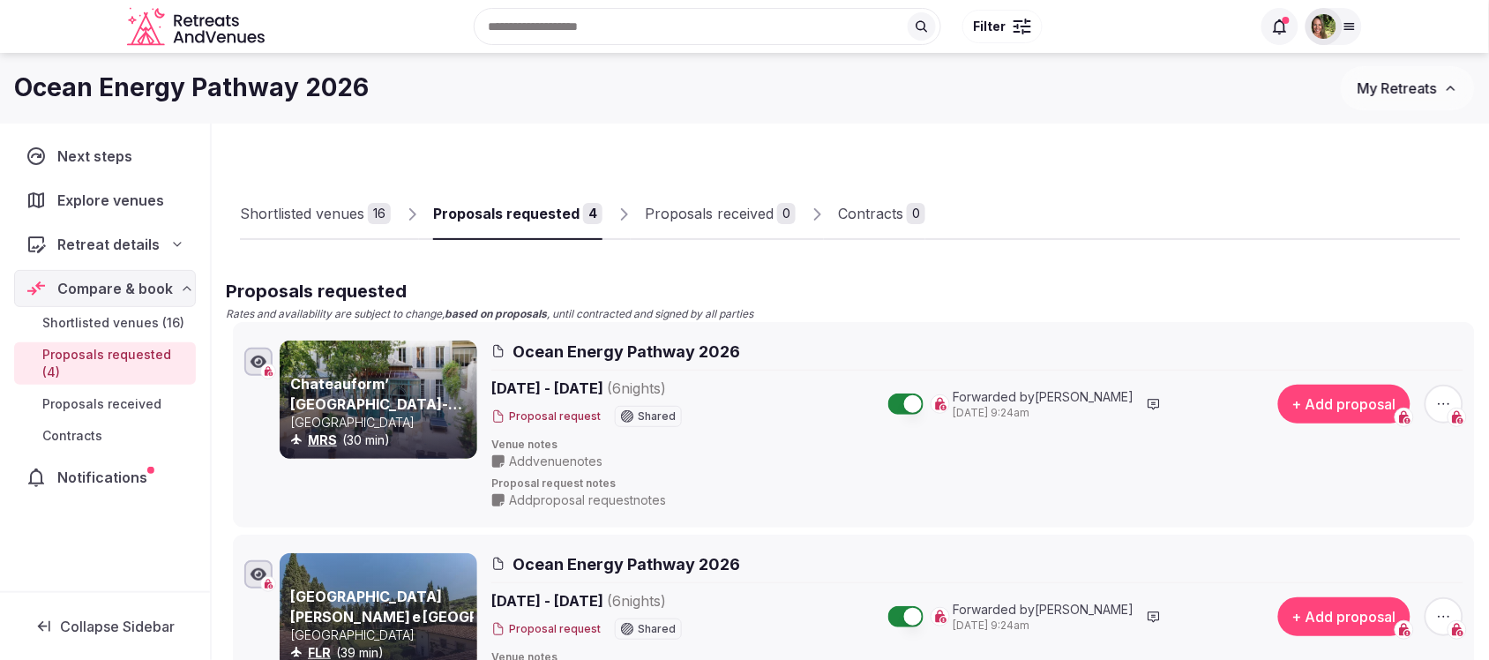
click at [272, 205] on div "Shortlisted venues" at bounding box center [302, 213] width 124 height 21
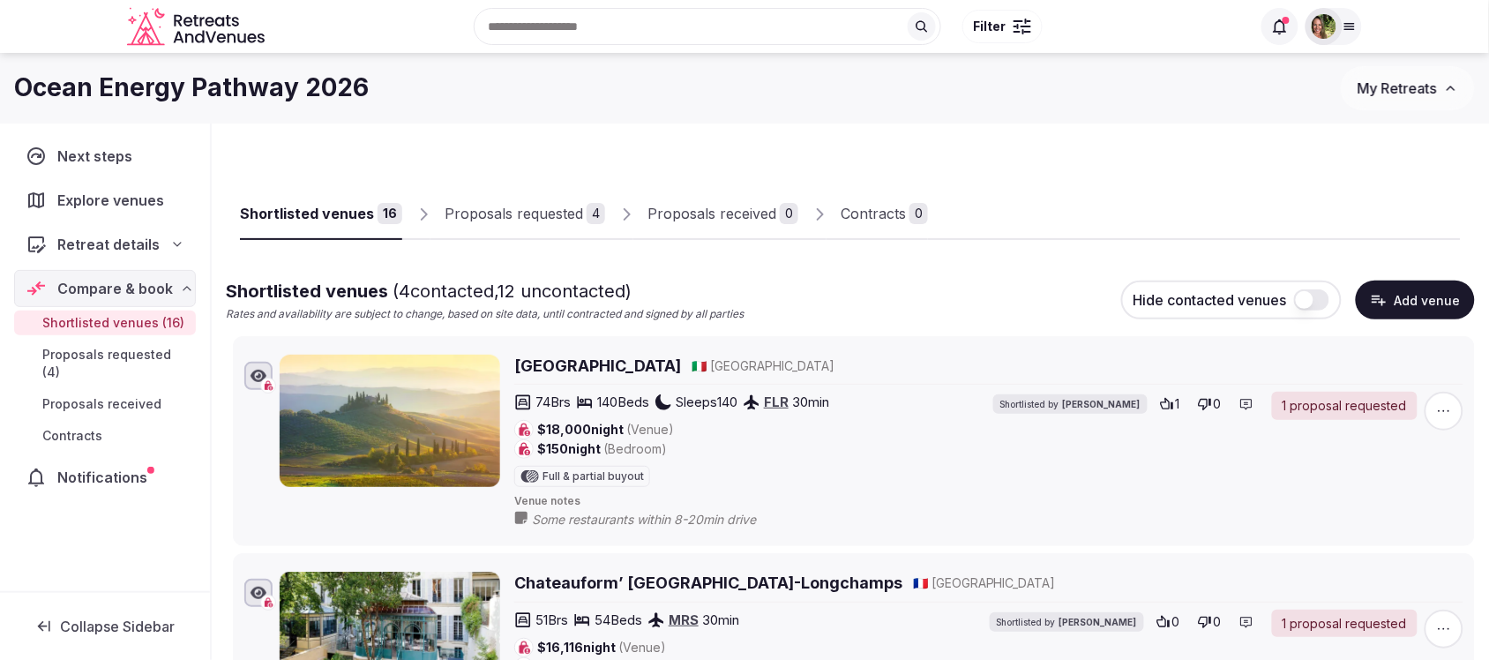
click at [525, 209] on div "Proposals requested" at bounding box center [514, 213] width 138 height 21
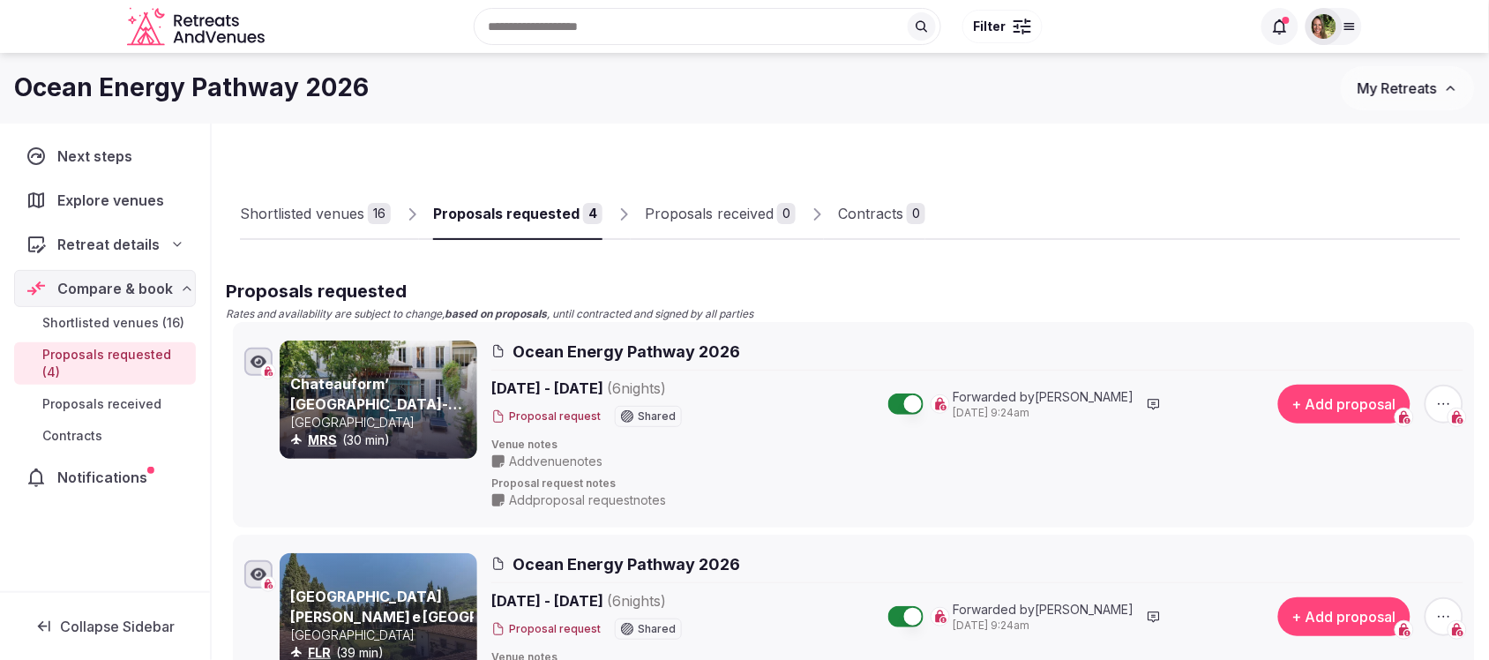
click at [333, 209] on div "Shortlisted venues" at bounding box center [302, 213] width 124 height 21
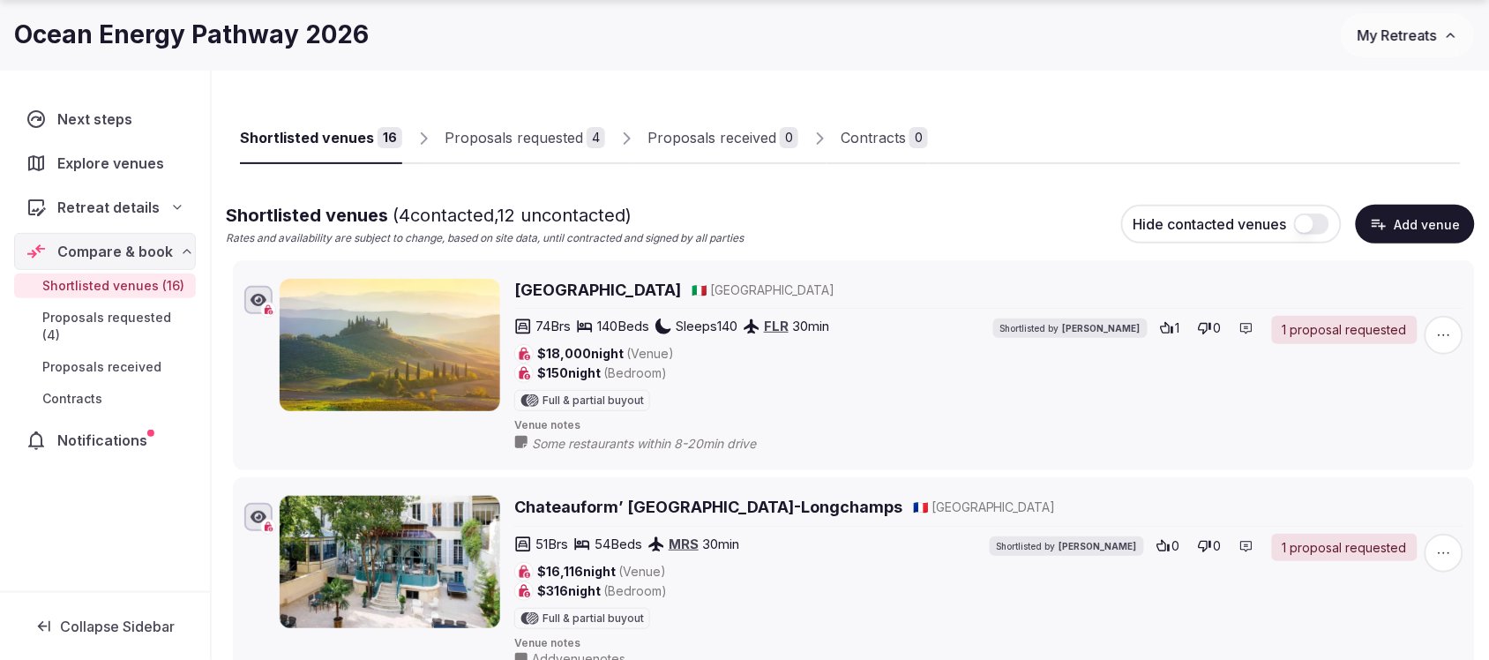
scroll to position [221, 0]
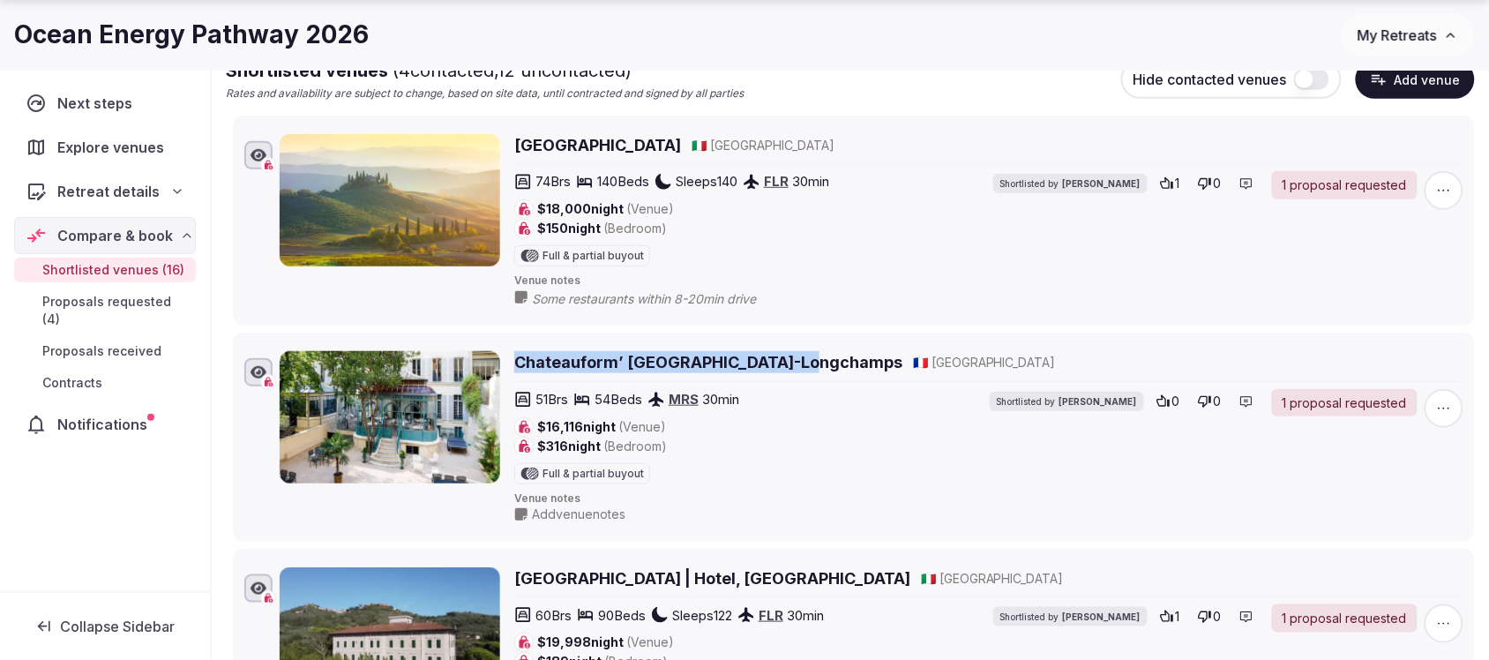
drag, startPoint x: 805, startPoint y: 362, endPoint x: 517, endPoint y: 370, distance: 288.6
click at [517, 370] on div "Chateauform’ [GEOGRAPHIC_DATA]-Longchamps 🇫🇷 [GEOGRAPHIC_DATA]" at bounding box center [988, 362] width 949 height 22
copy h2 "Chateauform’ [GEOGRAPHIC_DATA]-Longchamps"
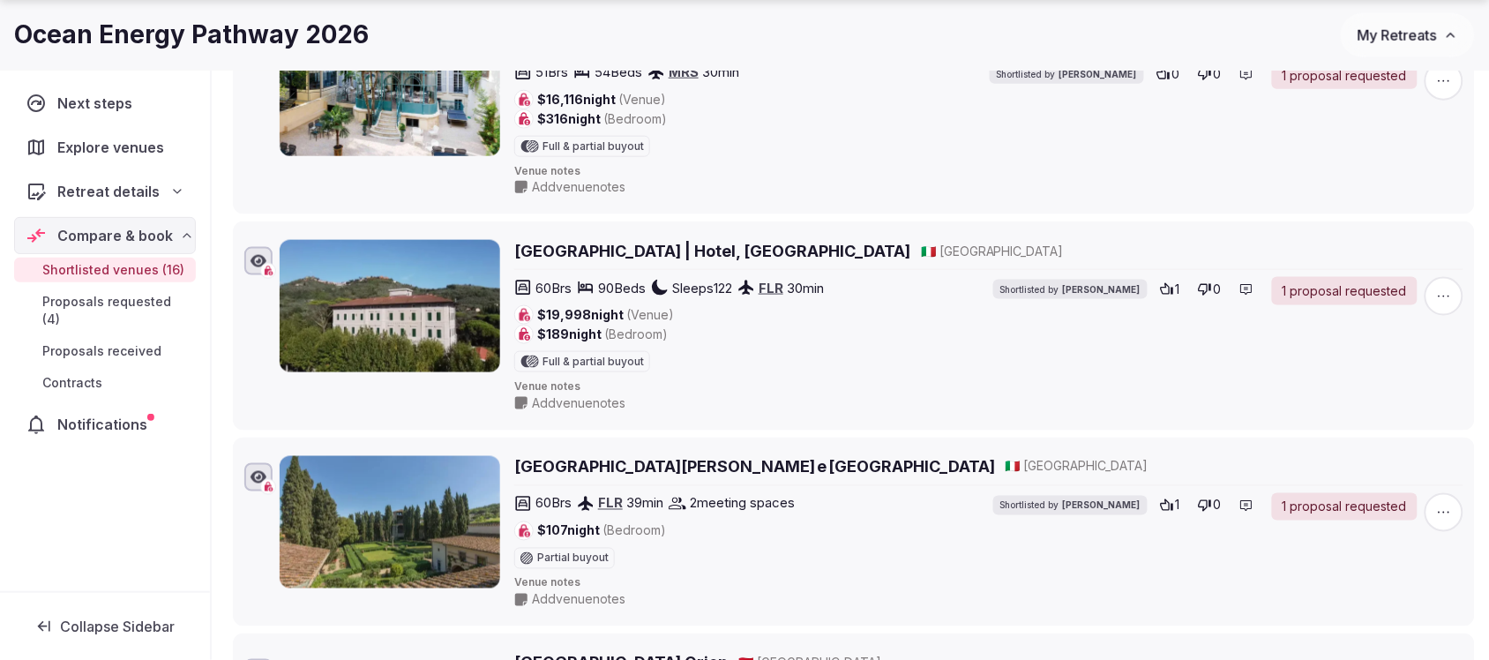
scroll to position [551, 0]
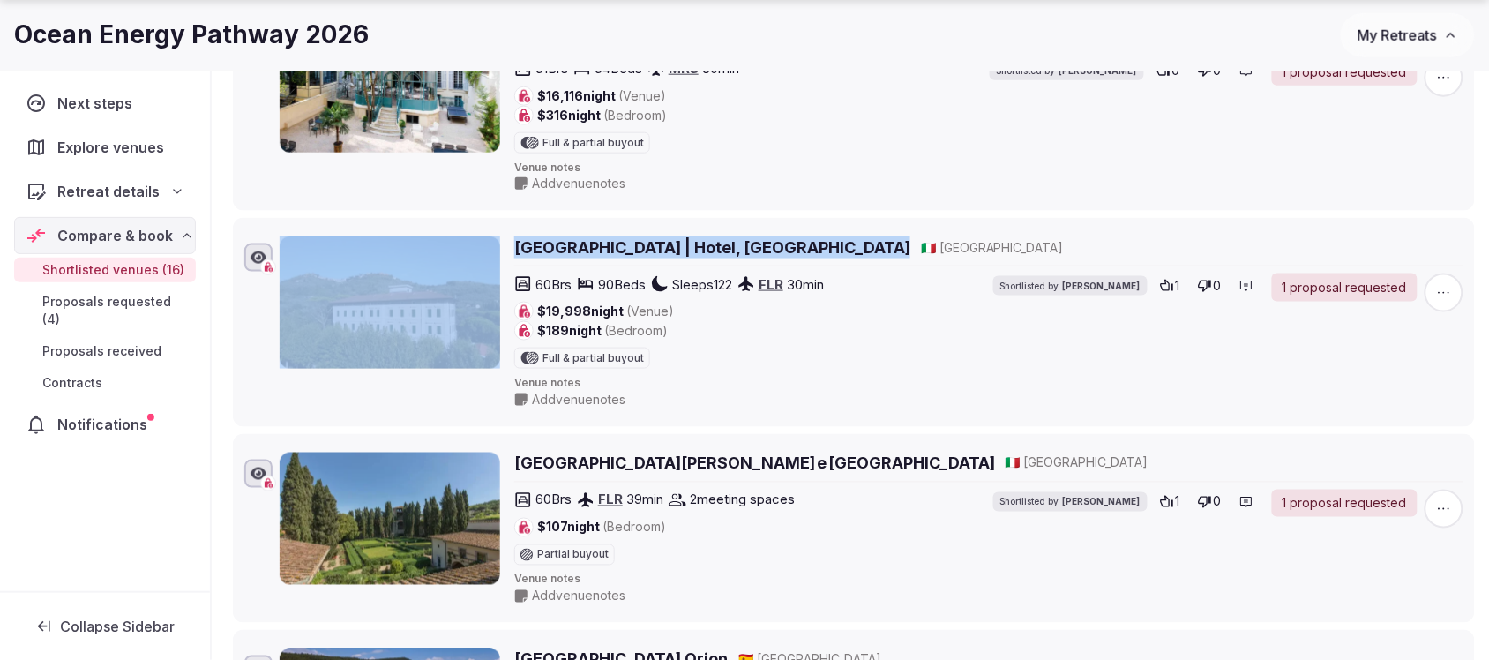
drag, startPoint x: 869, startPoint y: 256, endPoint x: 495, endPoint y: 250, distance: 374.1
click at [495, 250] on div "[GEOGRAPHIC_DATA] | Hotel, [GEOGRAPHIC_DATA] Retreat 🇮🇹 [GEOGRAPHIC_DATA] 60 Br…" at bounding box center [872, 322] width 1184 height 172
copy div "[GEOGRAPHIC_DATA] | Hotel, [GEOGRAPHIC_DATA]"
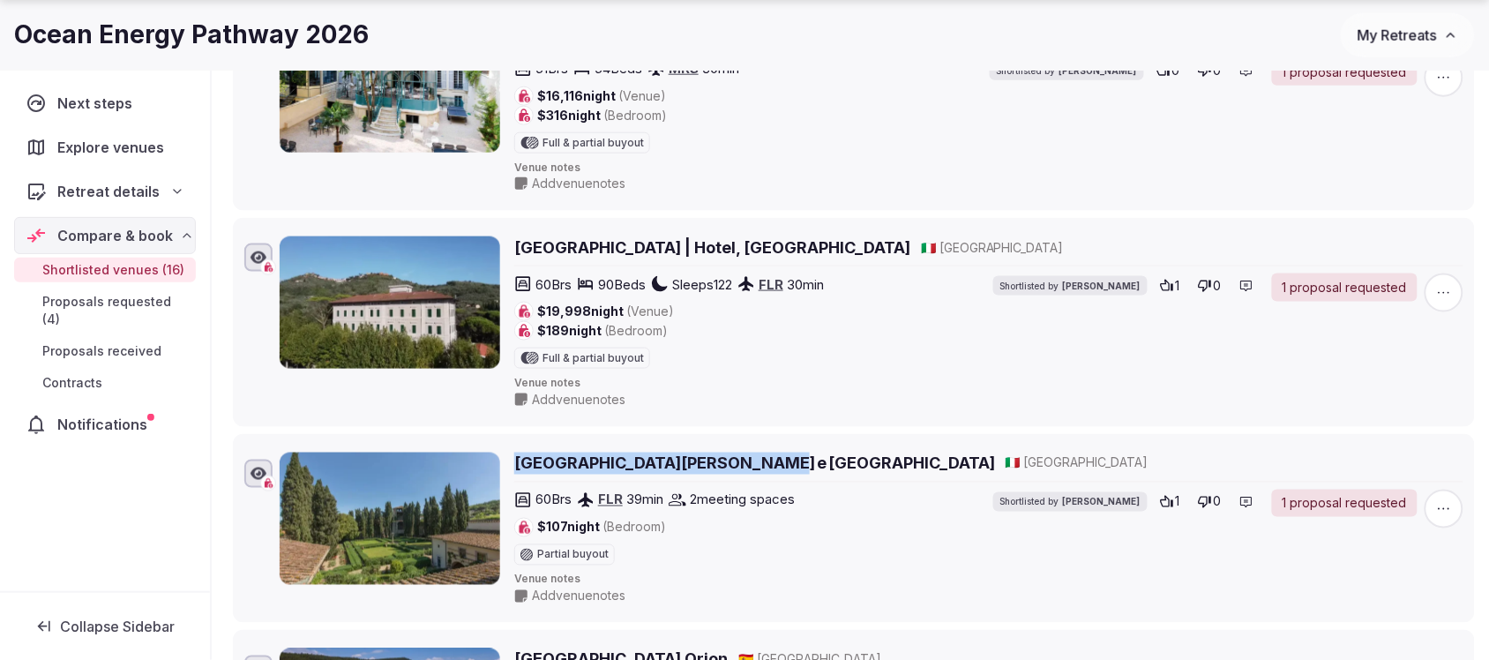
drag, startPoint x: 747, startPoint y: 465, endPoint x: 508, endPoint y: 468, distance: 239.1
click at [508, 468] on div "[GEOGRAPHIC_DATA][PERSON_NAME] e SPA 🇮🇹 [GEOGRAPHIC_DATA] 60 Brs FLR 39 min 2 m…" at bounding box center [872, 529] width 1184 height 153
copy h2 "[GEOGRAPHIC_DATA][PERSON_NAME] e [GEOGRAPHIC_DATA]"
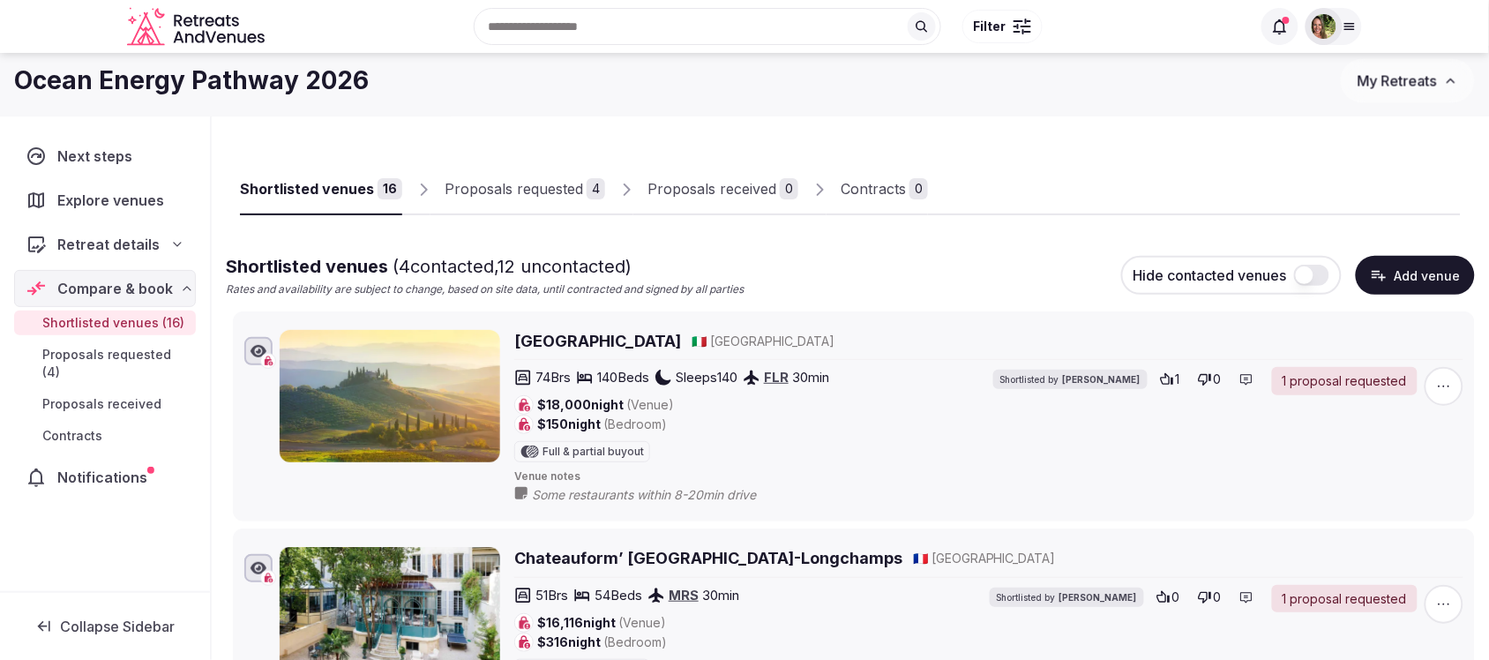
scroll to position [0, 0]
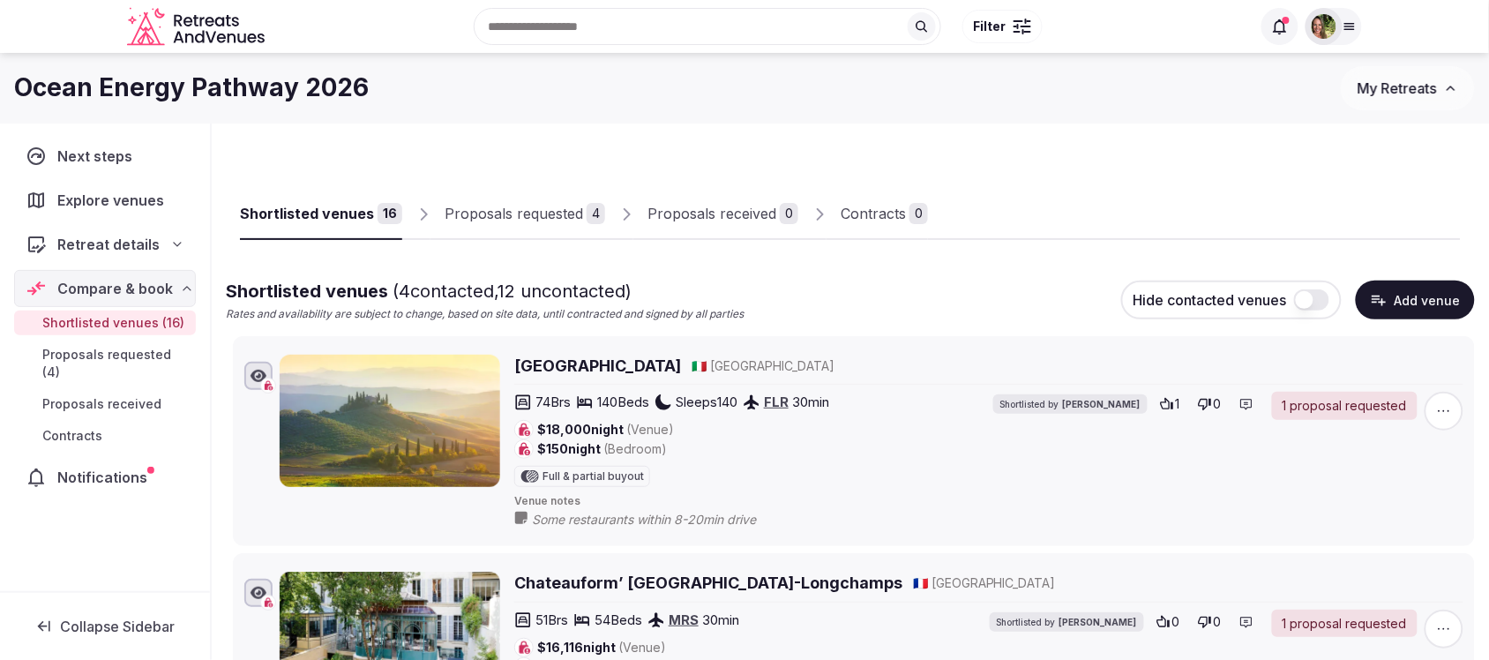
click at [485, 206] on div "Proposals requested" at bounding box center [514, 213] width 138 height 21
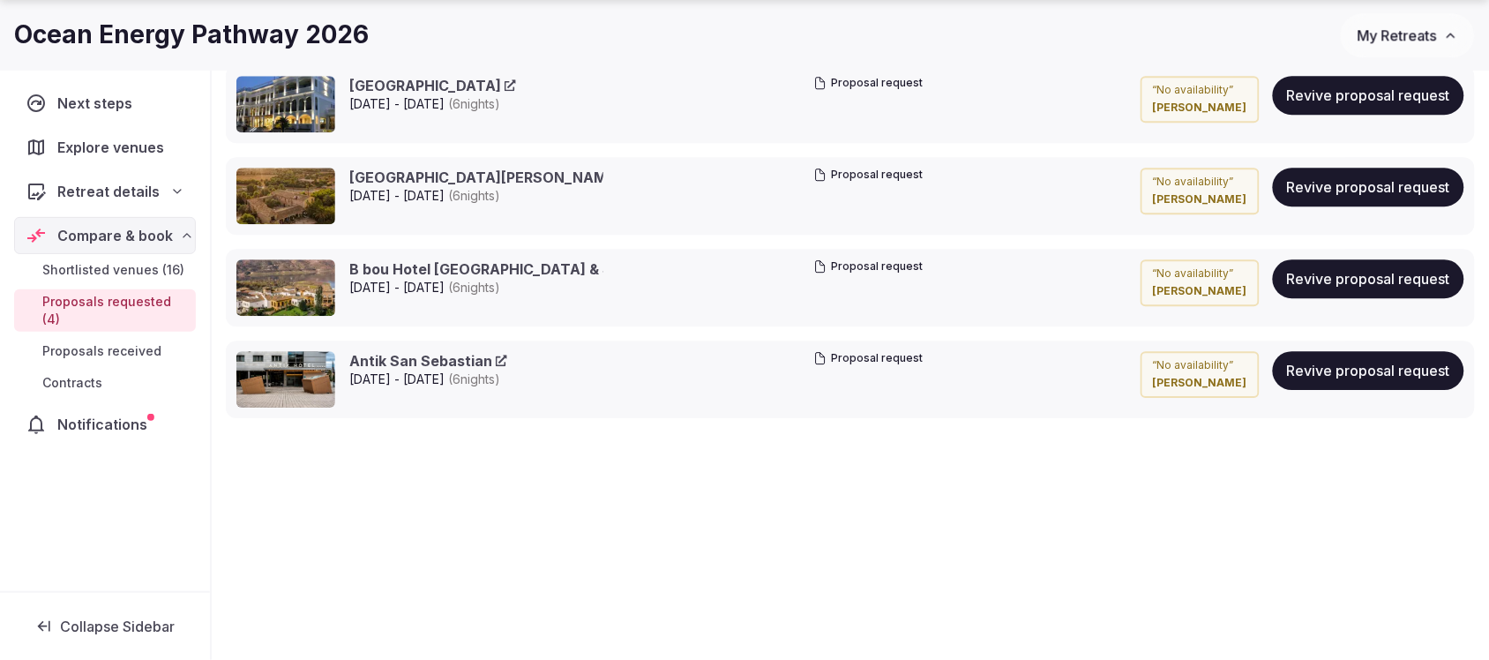
scroll to position [1373, 0]
